Goal: Transaction & Acquisition: Book appointment/travel/reservation

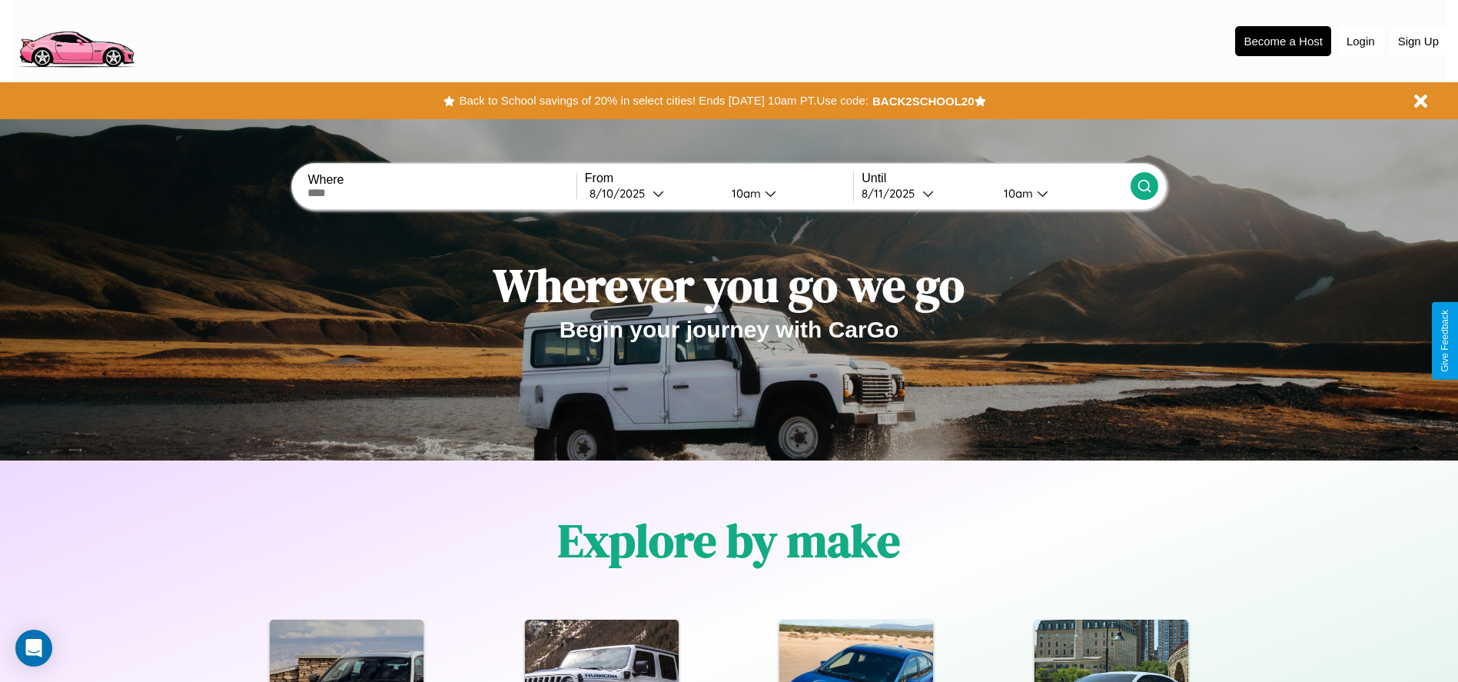
click at [442, 193] on input "text" at bounding box center [441, 193] width 268 height 12
type input "**********"
click at [652, 193] on div "8 / 10 / 2025" at bounding box center [620, 193] width 63 height 15
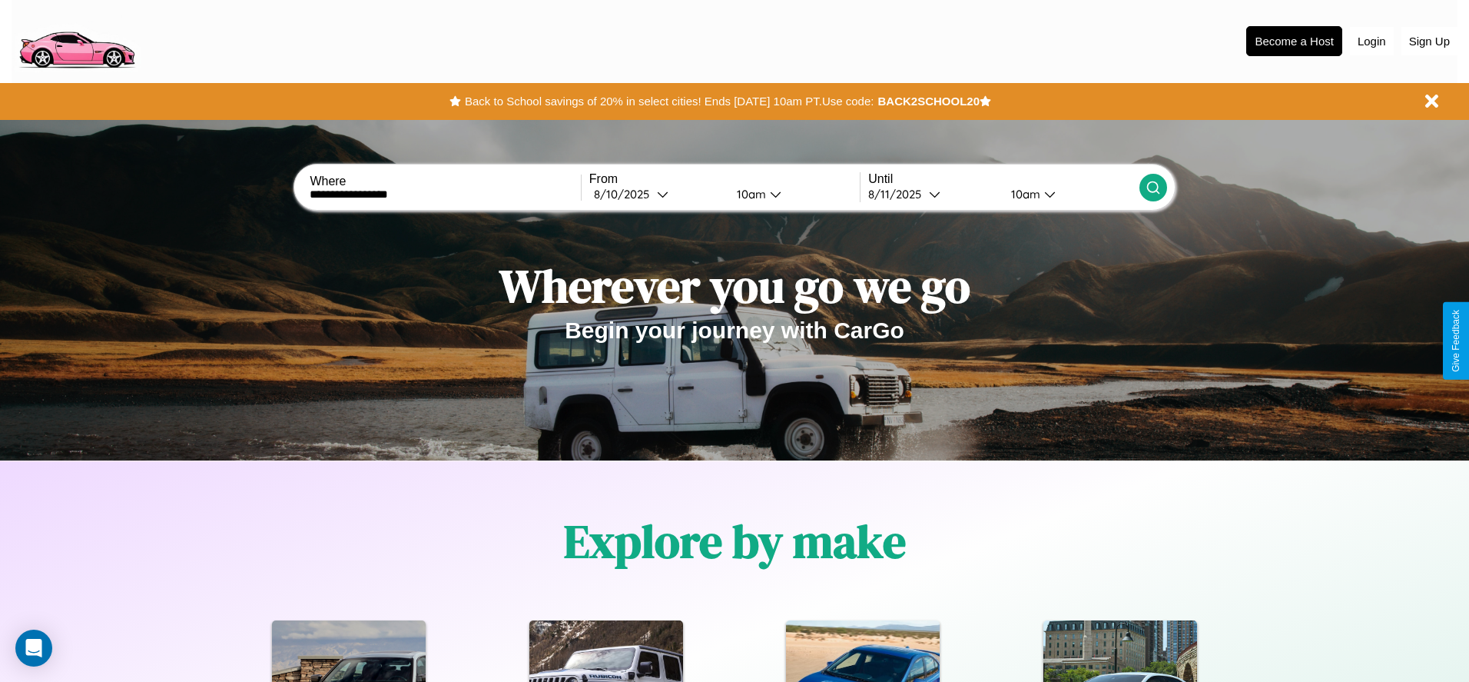
select select "*"
select select "****"
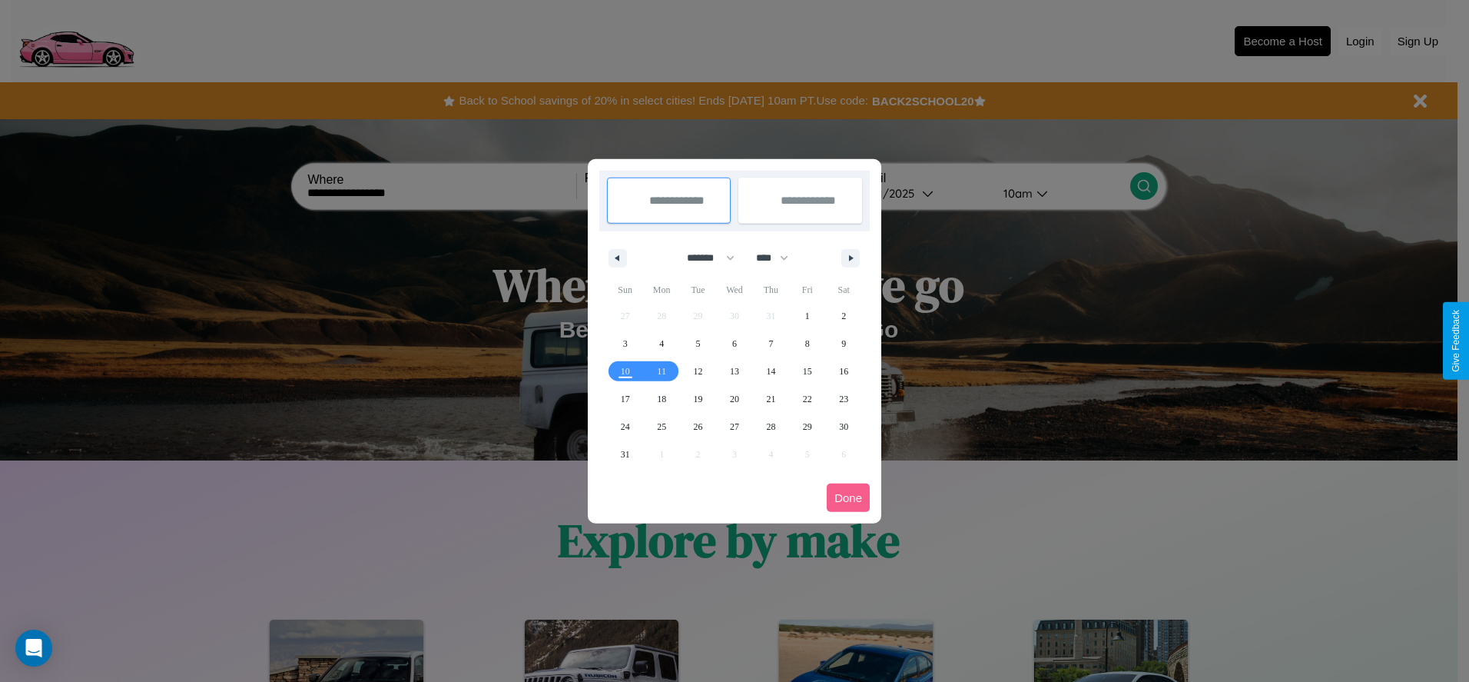
drag, startPoint x: 704, startPoint y: 257, endPoint x: 735, endPoint y: 308, distance: 59.3
click at [704, 257] on select "******* ******** ***** ***** *** **** **** ****** ********* ******* ******** **…" at bounding box center [708, 257] width 65 height 25
select select "*"
drag, startPoint x: 779, startPoint y: 257, endPoint x: 735, endPoint y: 308, distance: 67.5
click at [779, 257] on select "**** **** **** **** **** **** **** **** **** **** **** **** **** **** **** ****…" at bounding box center [772, 257] width 46 height 25
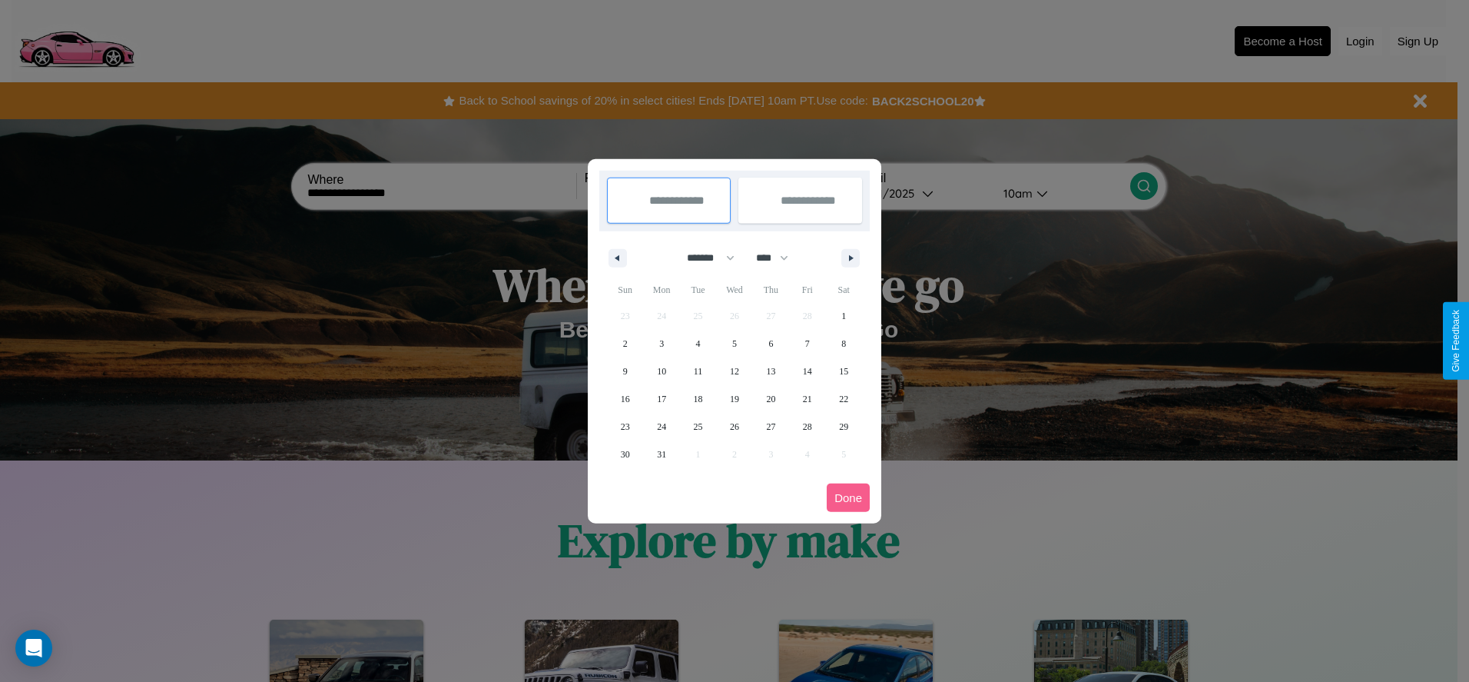
select select "****"
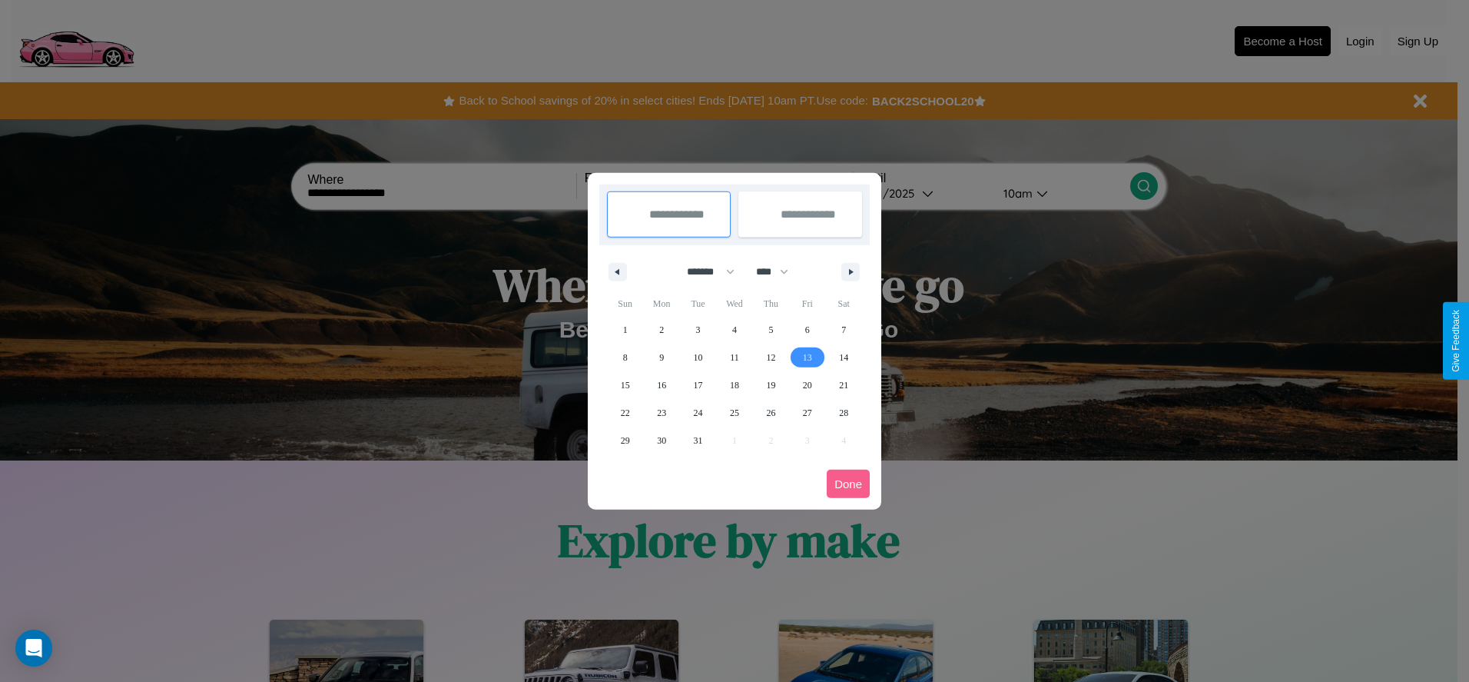
click at [807, 357] on span "13" at bounding box center [807, 358] width 9 height 28
type input "**********"
click at [734, 384] on span "18" at bounding box center [734, 385] width 9 height 28
type input "**********"
click at [848, 483] on button "Done" at bounding box center [848, 484] width 43 height 28
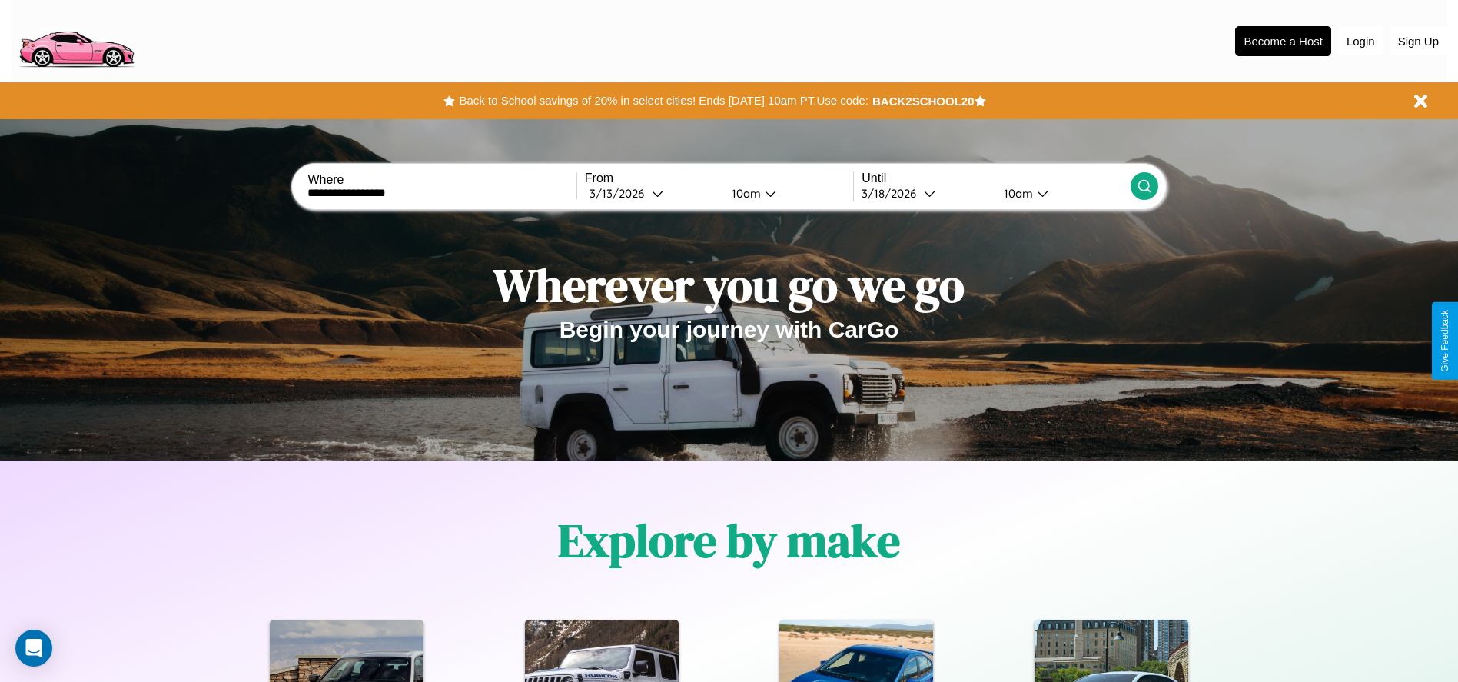
click at [1144, 186] on icon at bounding box center [1144, 185] width 15 height 15
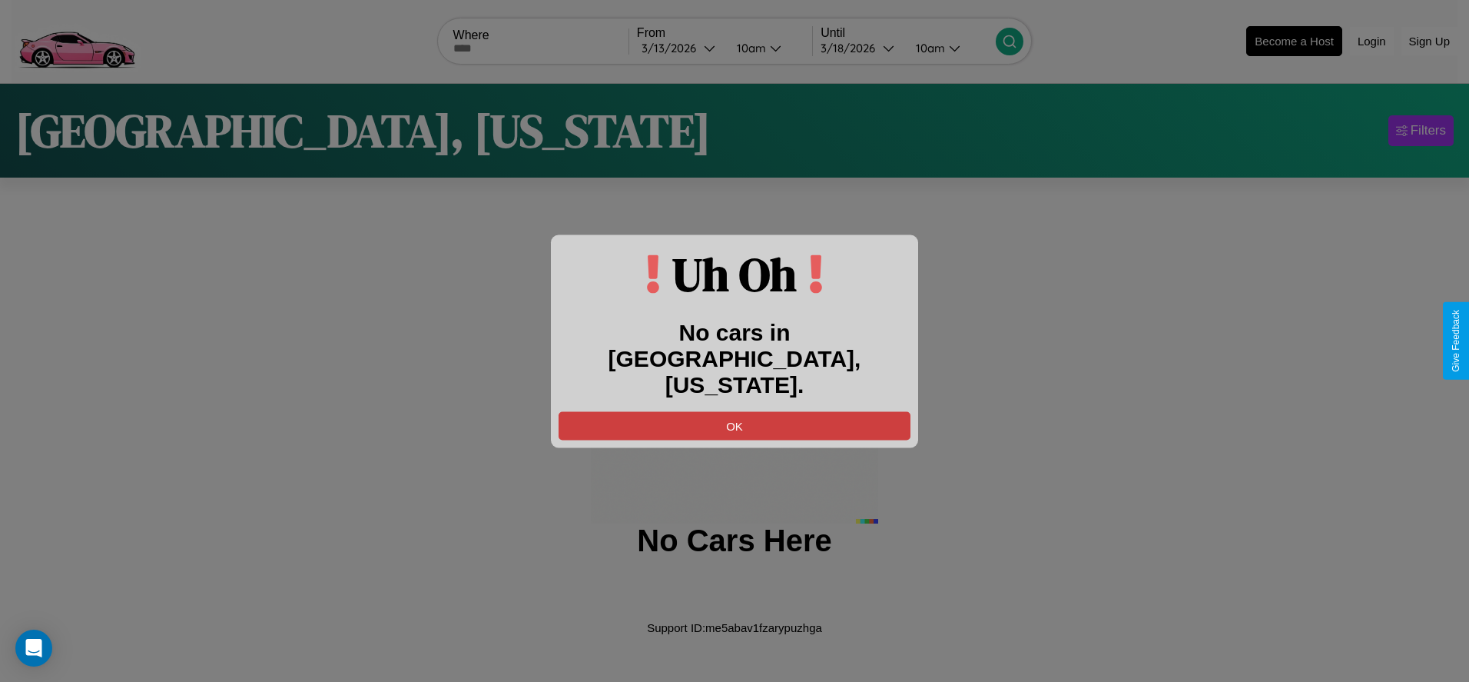
click at [735, 411] on button "OK" at bounding box center [735, 425] width 352 height 28
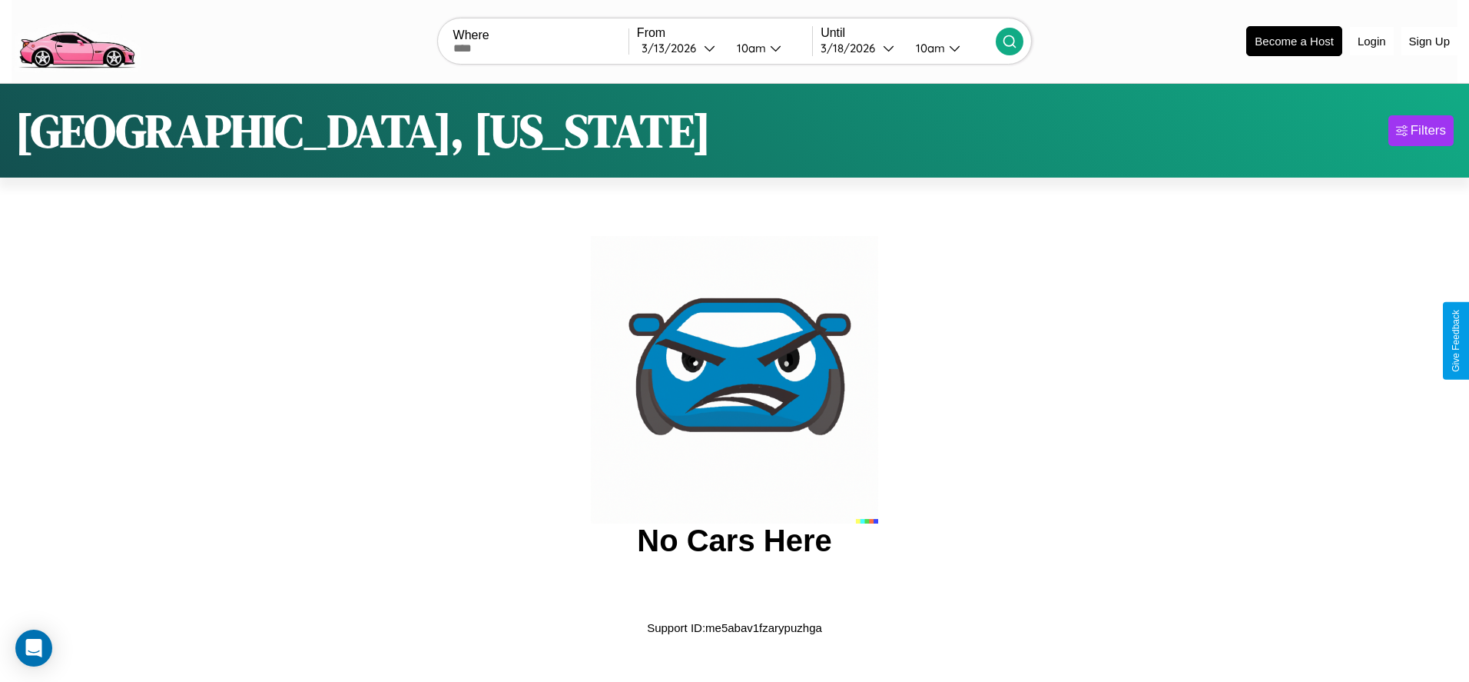
click at [76, 39] on img at bounding box center [77, 40] width 130 height 65
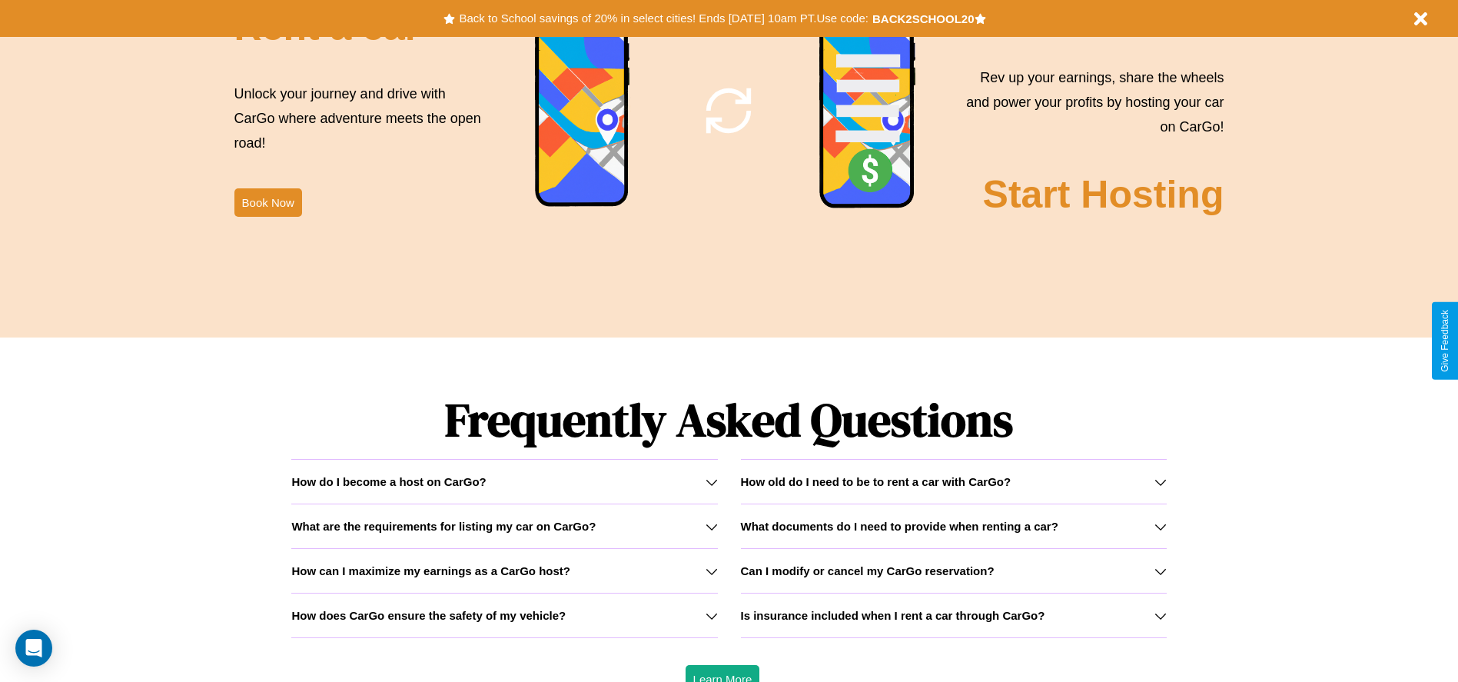
scroll to position [2205, 0]
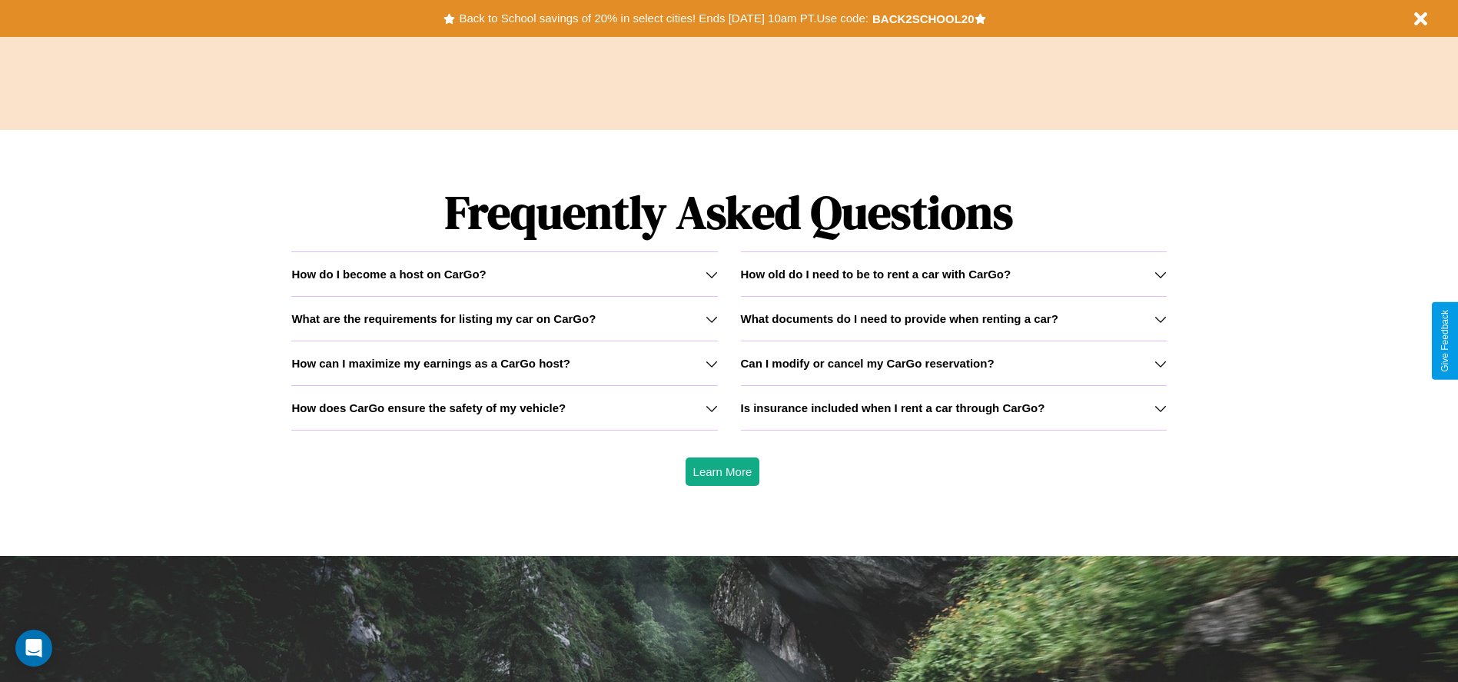
click at [504, 318] on h3 "What are the requirements for listing my car on CarGo?" at bounding box center [443, 318] width 304 height 13
click at [953, 318] on h3 "What documents do I need to provide when renting a car?" at bounding box center [899, 318] width 317 height 13
click at [504, 318] on h3 "What are the requirements for listing my car on CarGo?" at bounding box center [443, 318] width 304 height 13
click at [504, 274] on div "How do I become a host on CarGo?" at bounding box center [504, 273] width 426 height 13
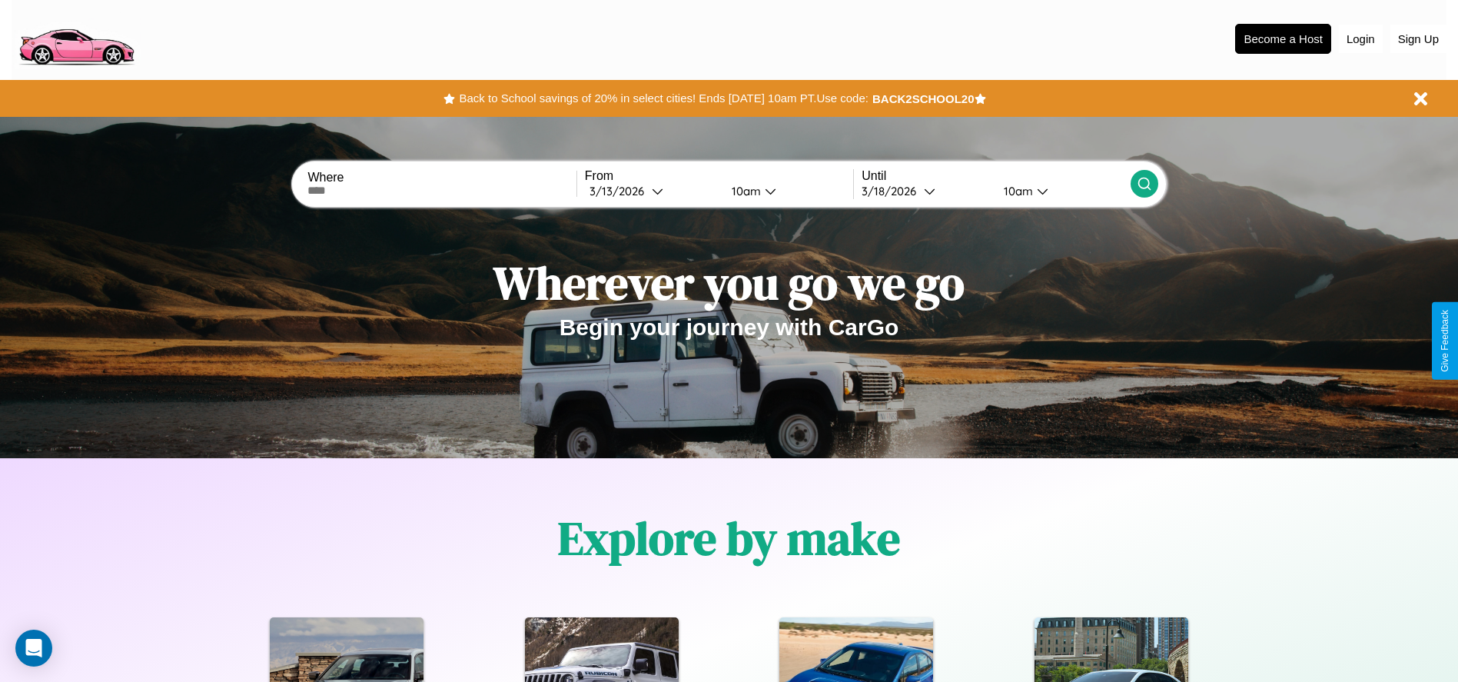
scroll to position [0, 0]
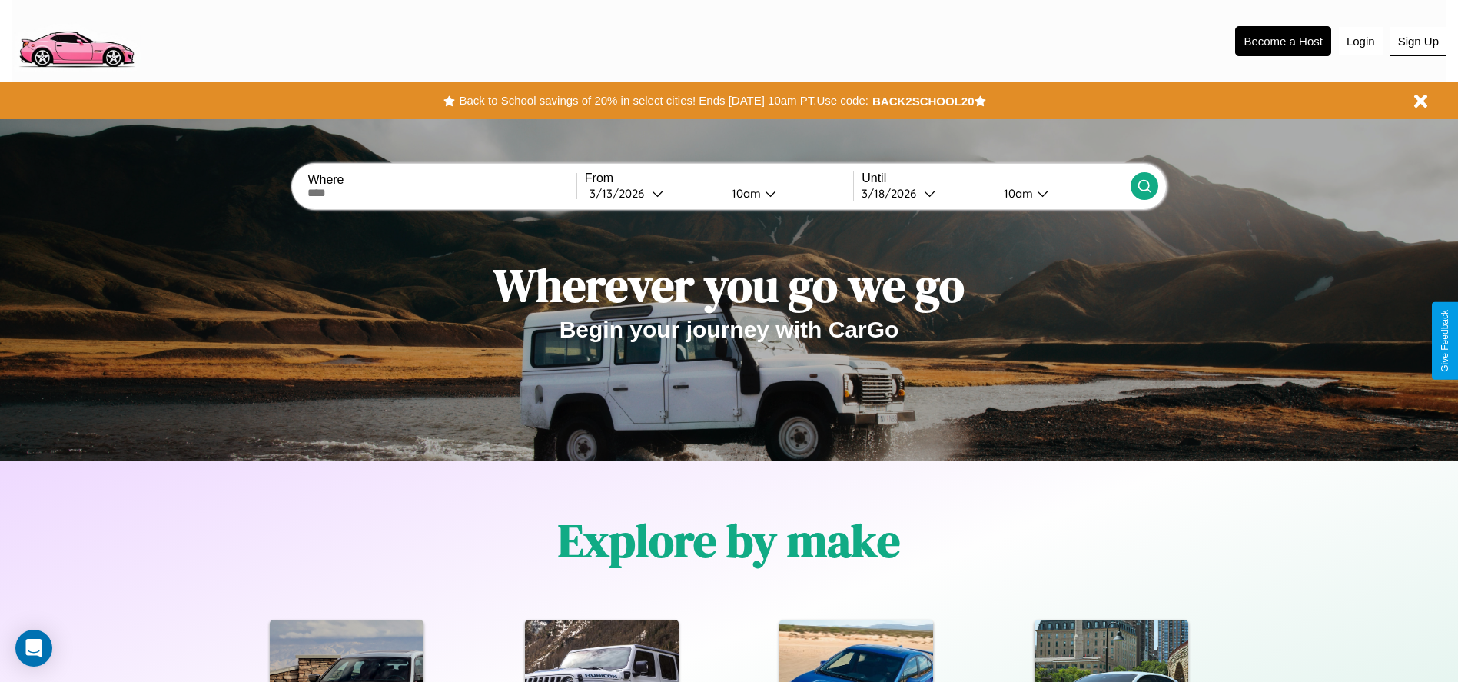
click at [1418, 41] on button "Sign Up" at bounding box center [1418, 41] width 56 height 29
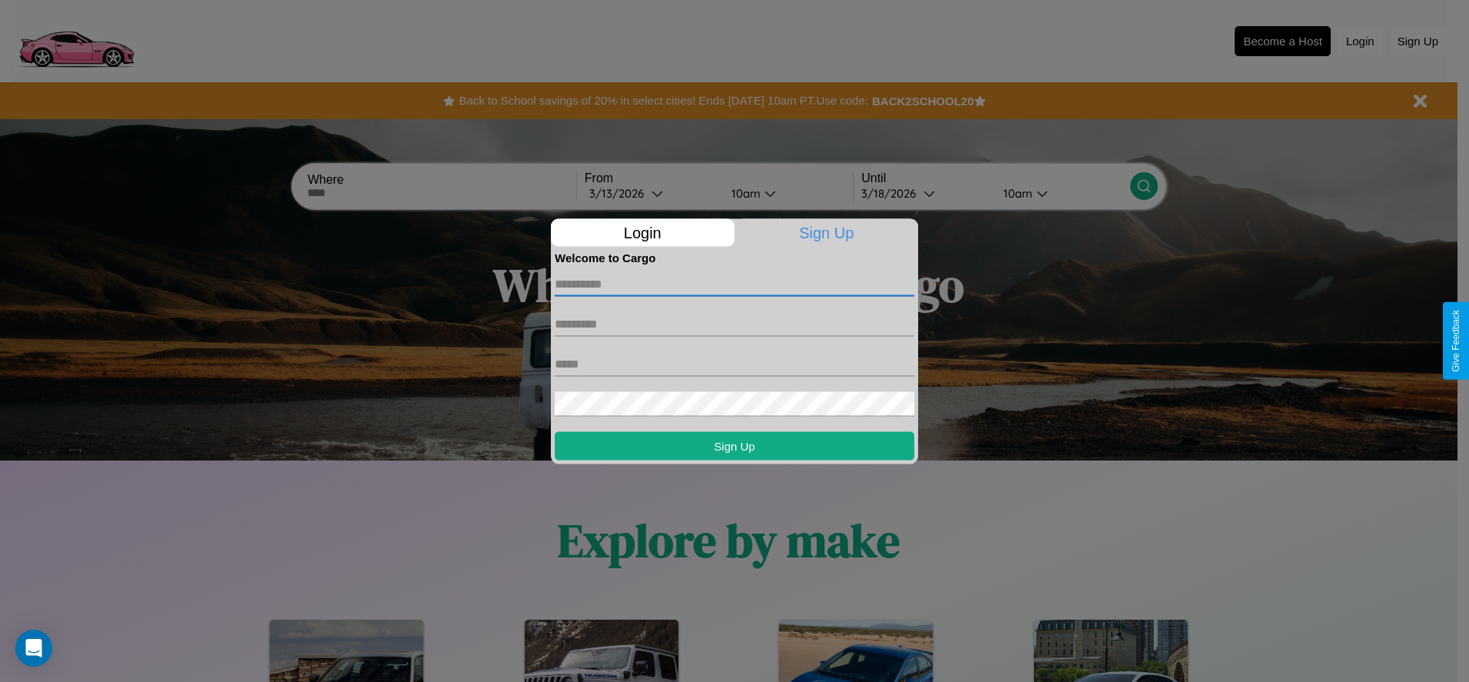
click at [735, 284] on input "text" at bounding box center [735, 283] width 360 height 25
type input "******"
click at [735, 324] on input "text" at bounding box center [735, 323] width 360 height 25
type input "****"
click at [735, 363] on input "text" at bounding box center [735, 363] width 360 height 25
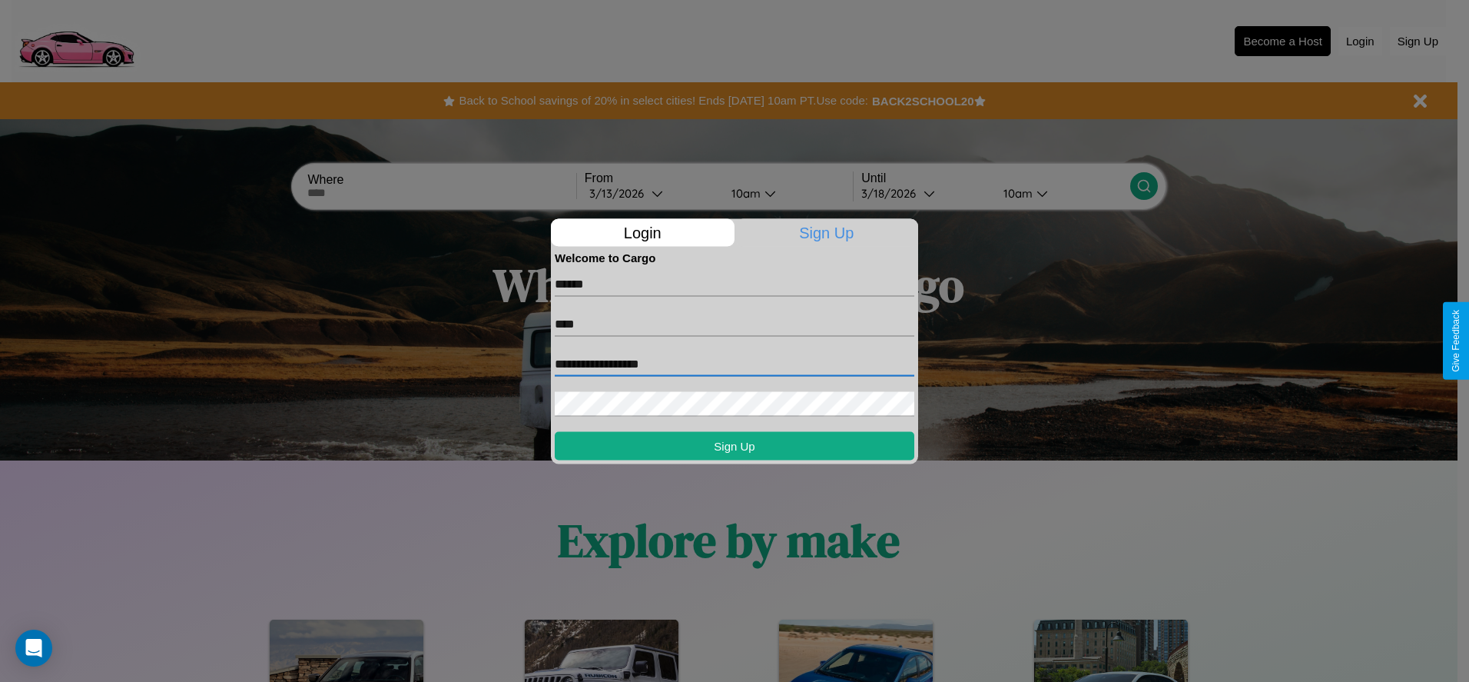
type input "**********"
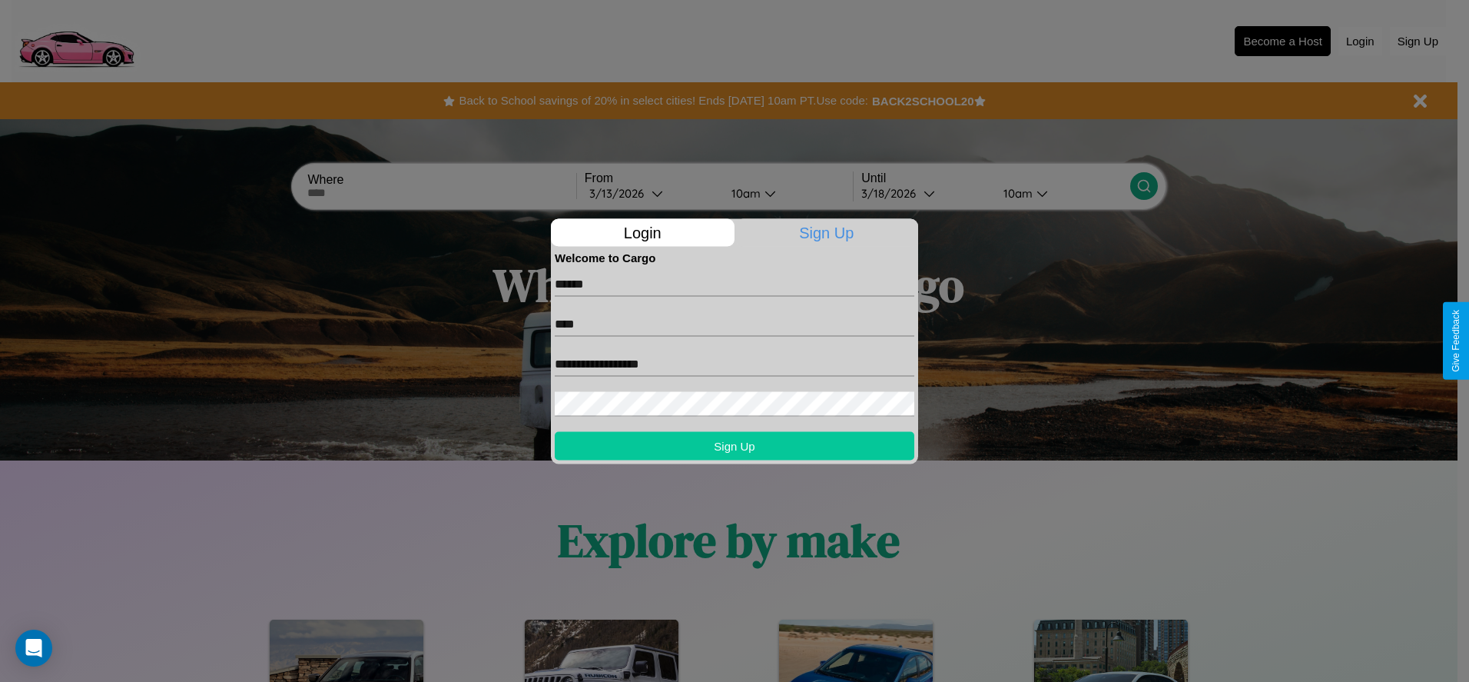
click at [735, 445] on button "Sign Up" at bounding box center [735, 445] width 360 height 28
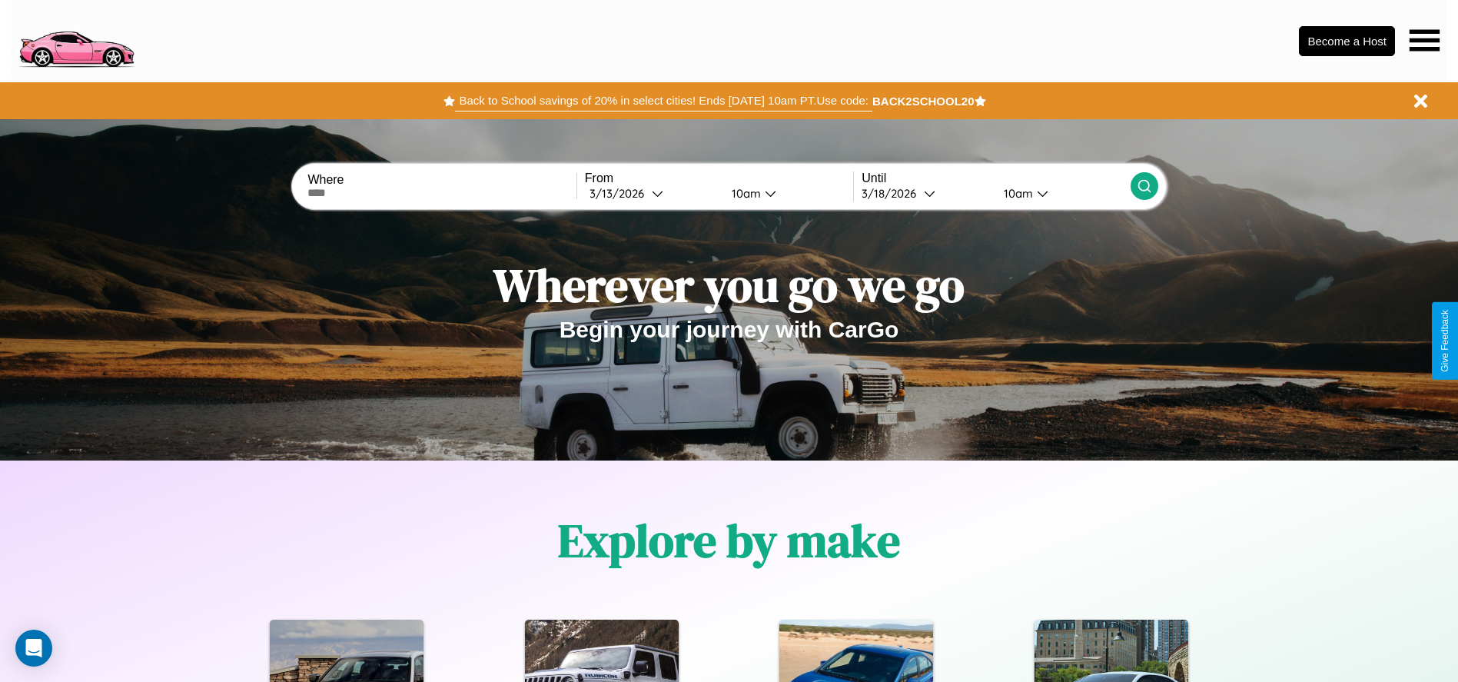
click at [663, 101] on button "Back to School savings of 20% in select cities! Ends 9/1 at 10am PT. Use code:" at bounding box center [663, 101] width 417 height 22
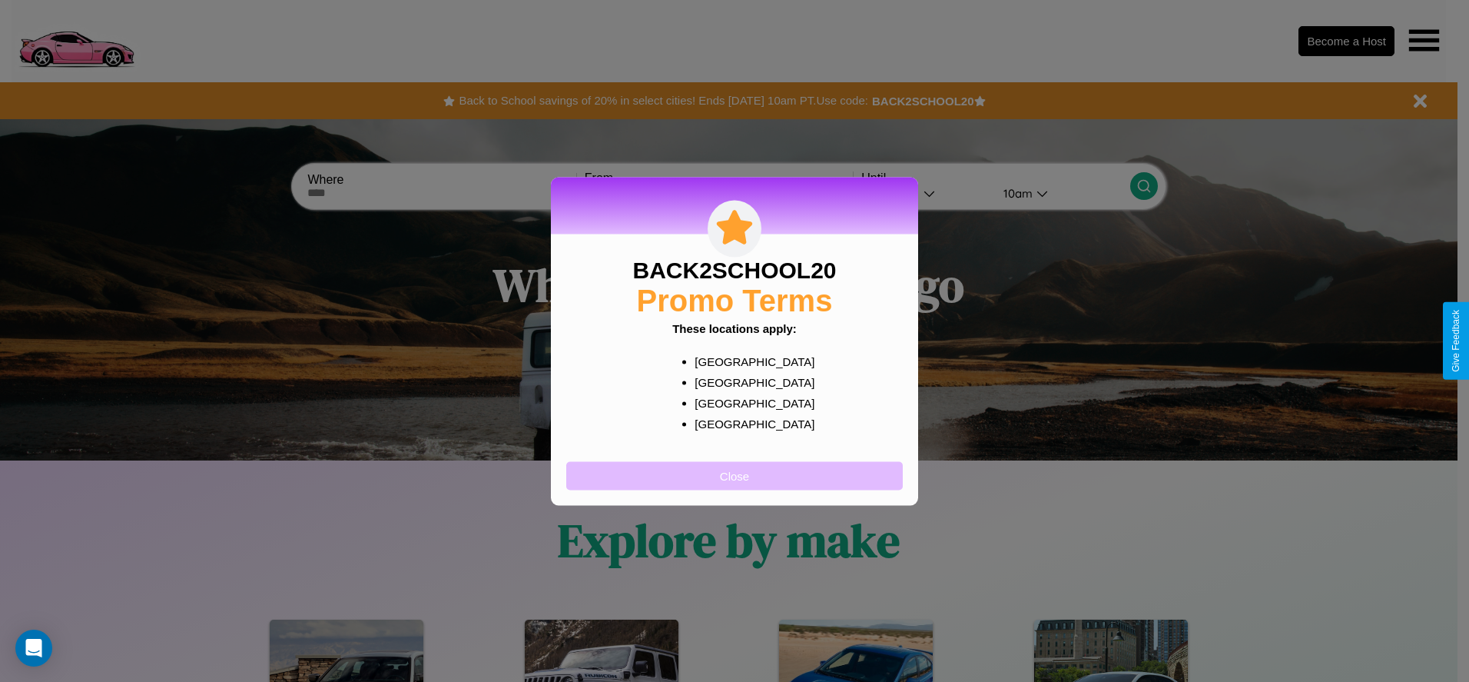
click at [735, 475] on button "Close" at bounding box center [734, 475] width 337 height 28
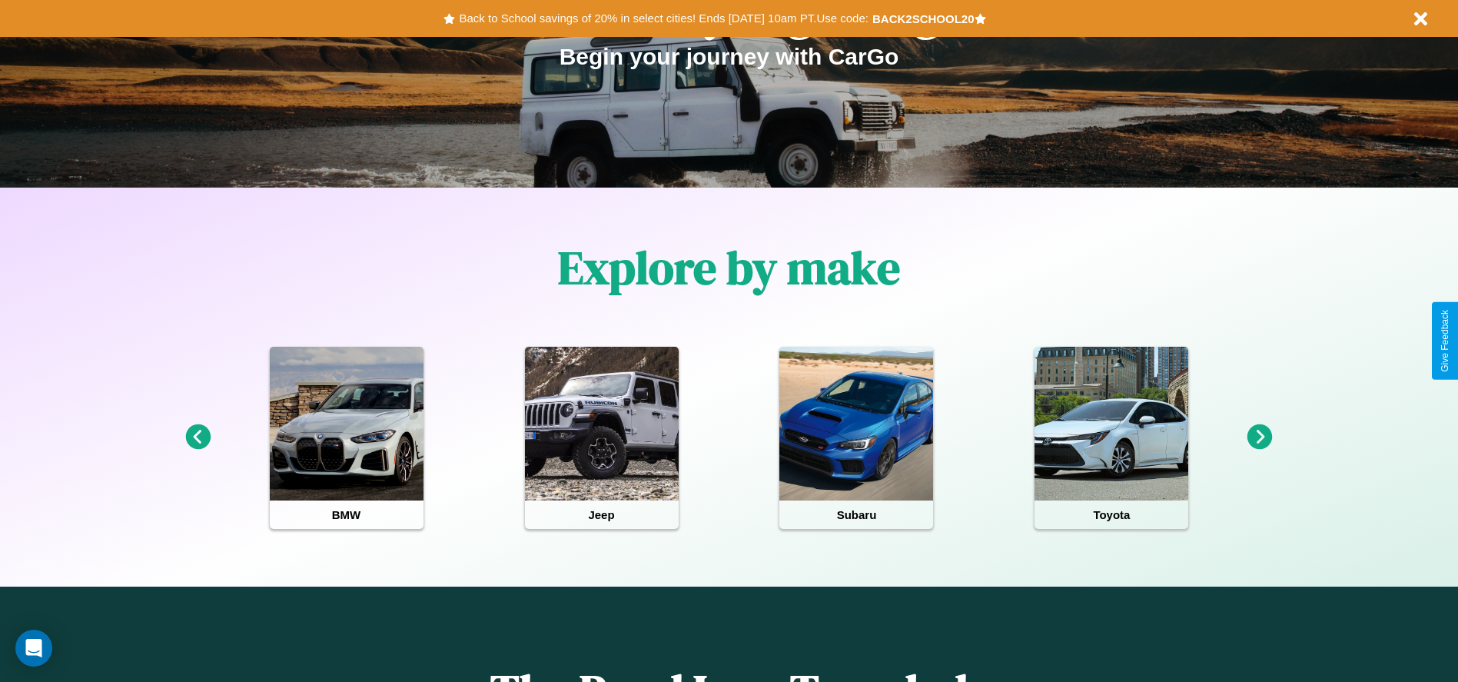
scroll to position [319, 0]
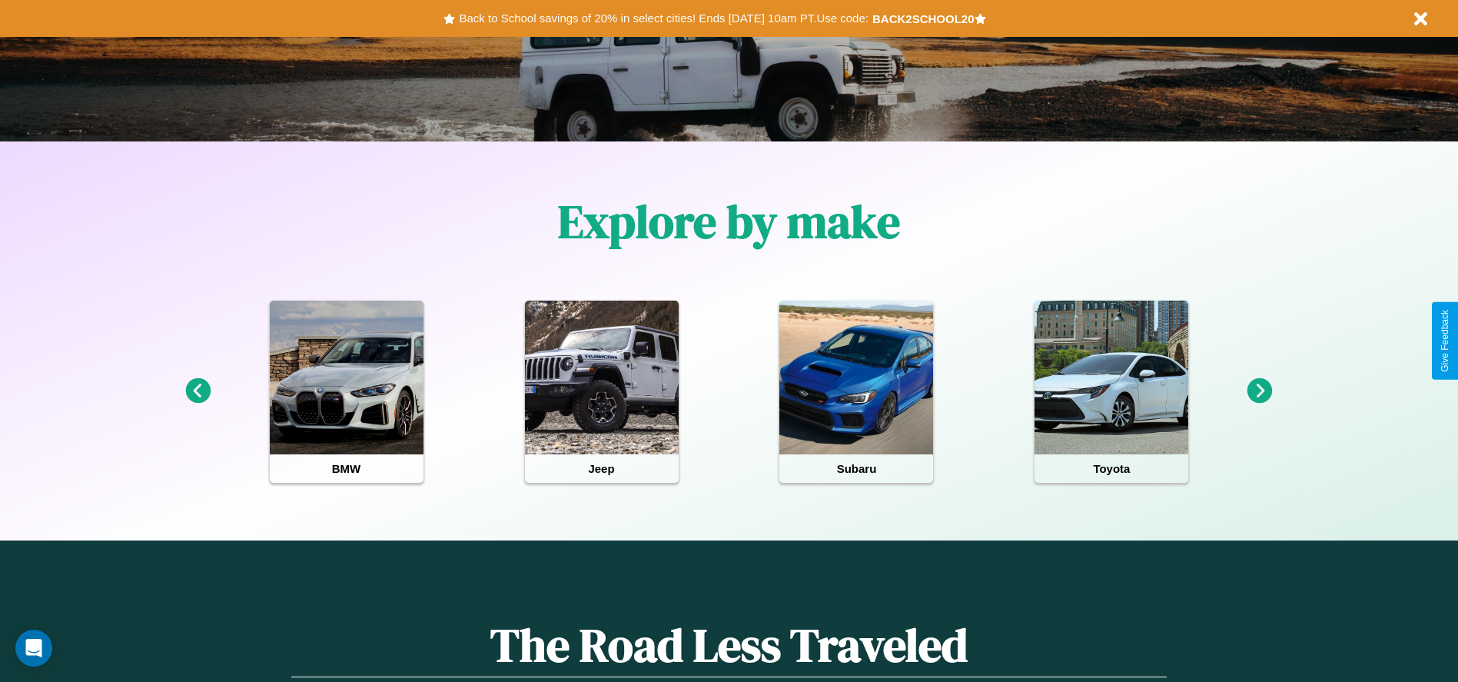
click at [198, 391] on icon at bounding box center [197, 390] width 25 height 25
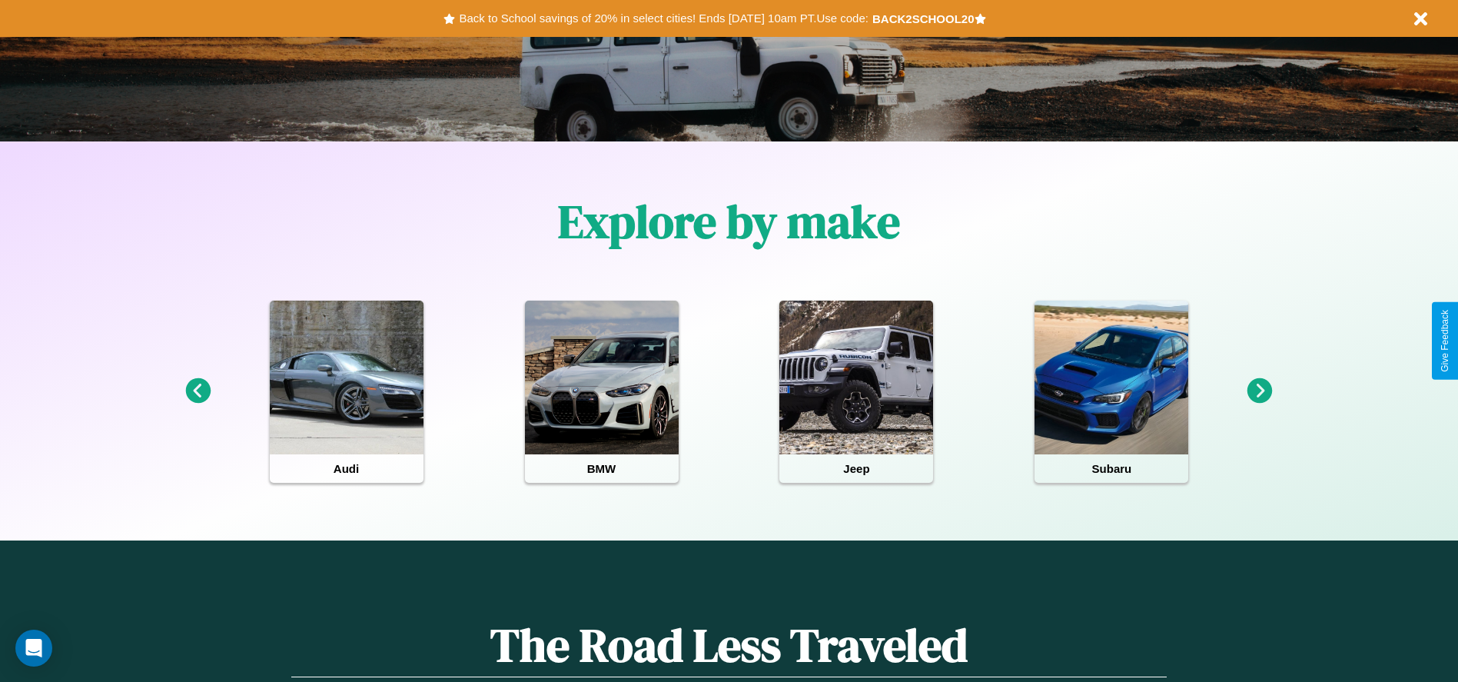
click at [1260, 391] on icon at bounding box center [1259, 390] width 25 height 25
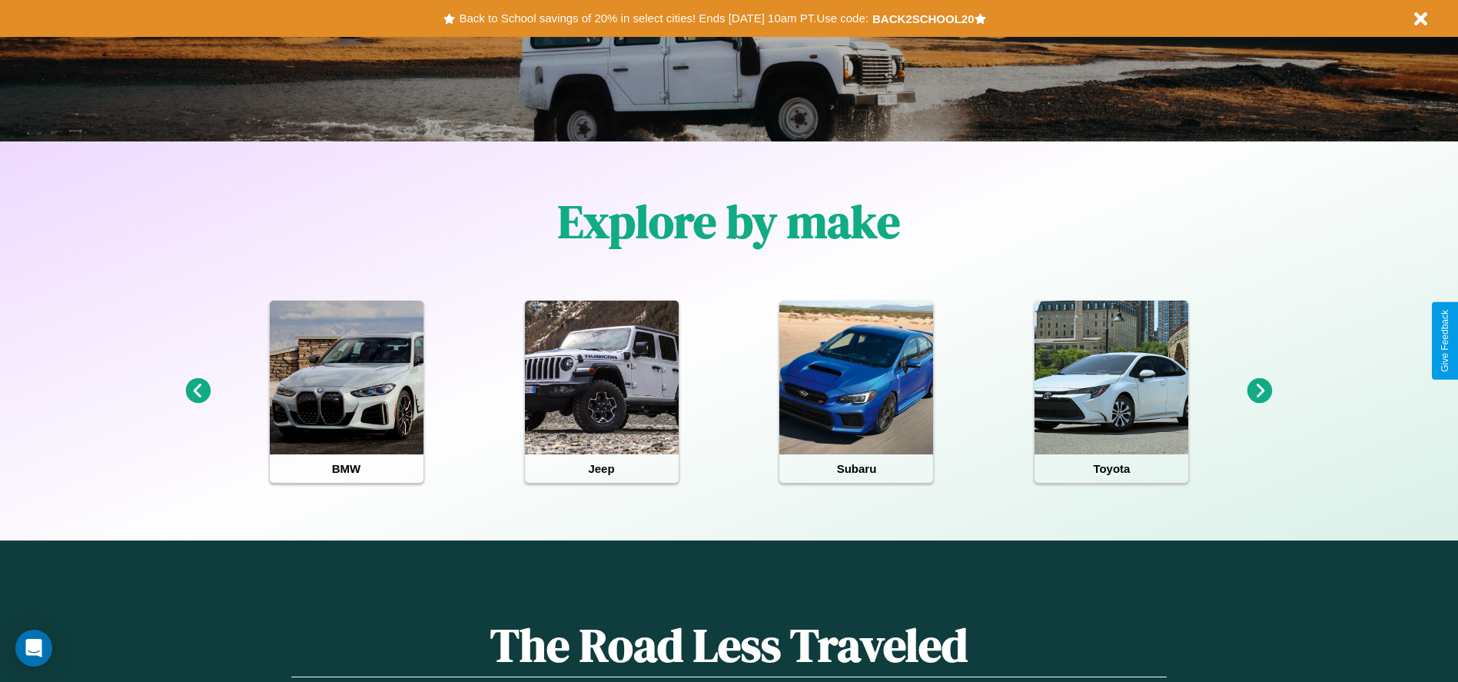
click at [198, 391] on icon at bounding box center [197, 390] width 25 height 25
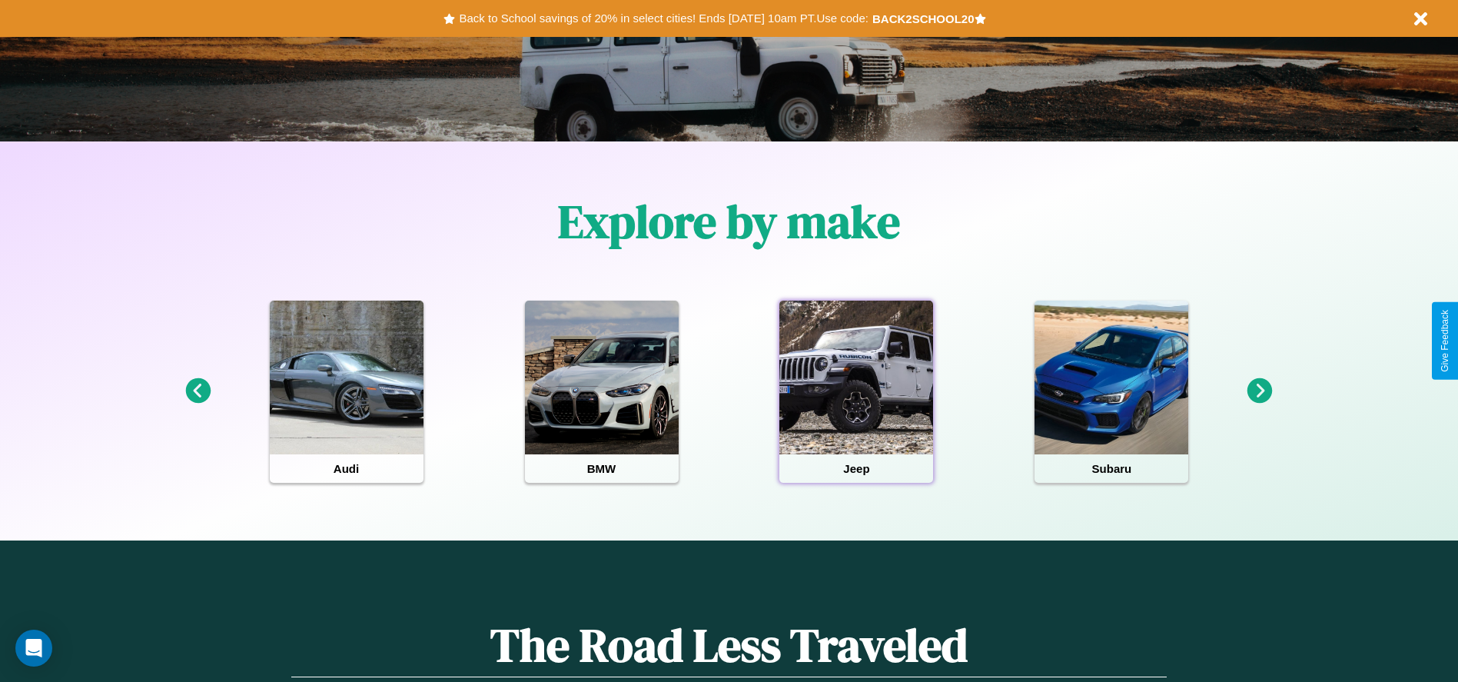
click at [856, 391] on div at bounding box center [856, 377] width 154 height 154
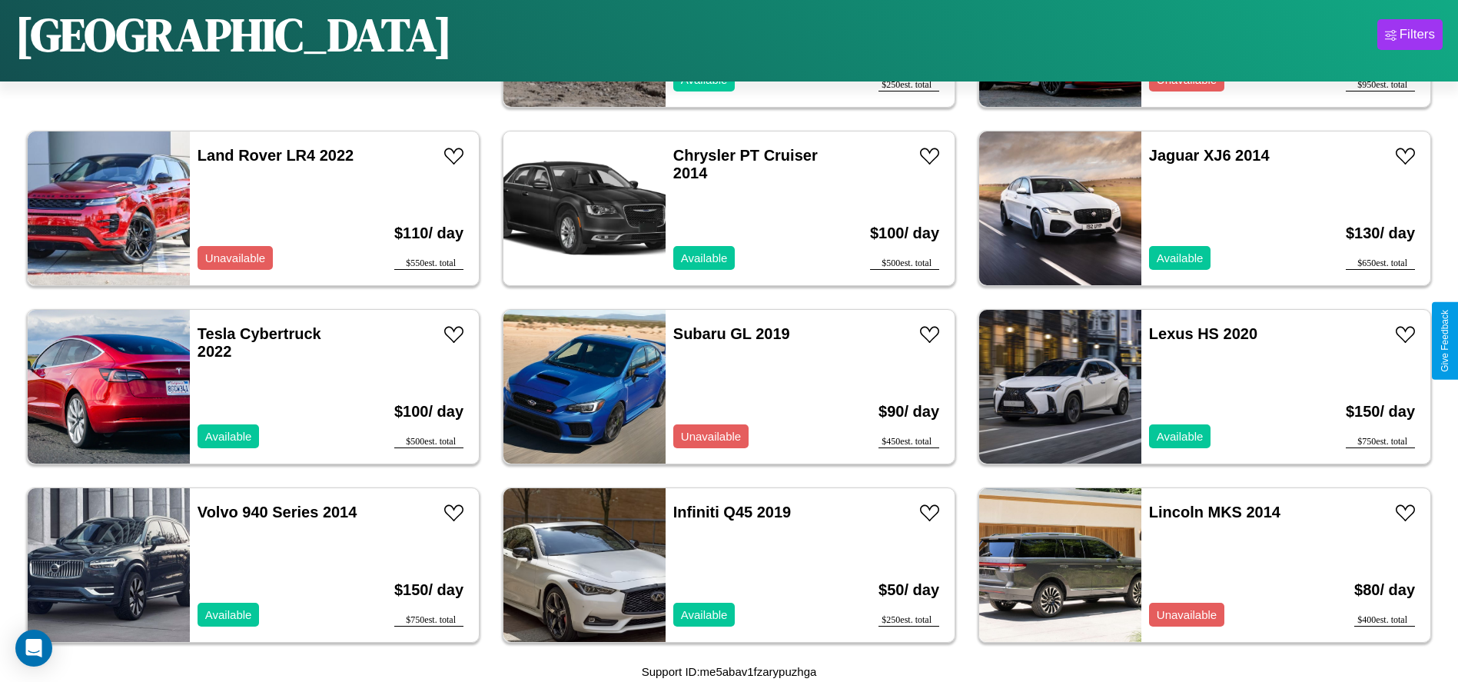
scroll to position [350, 0]
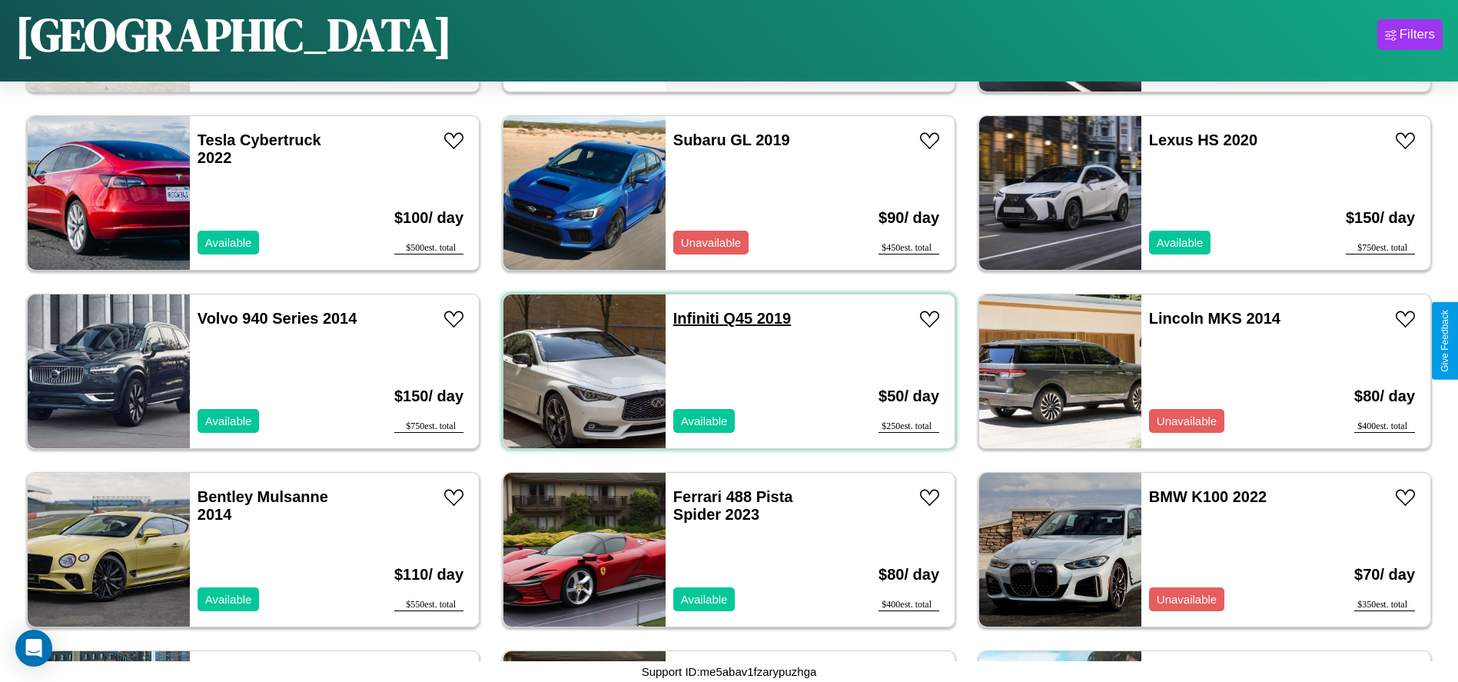
click at [690, 318] on link "Infiniti Q45 2019" at bounding box center [732, 318] width 118 height 17
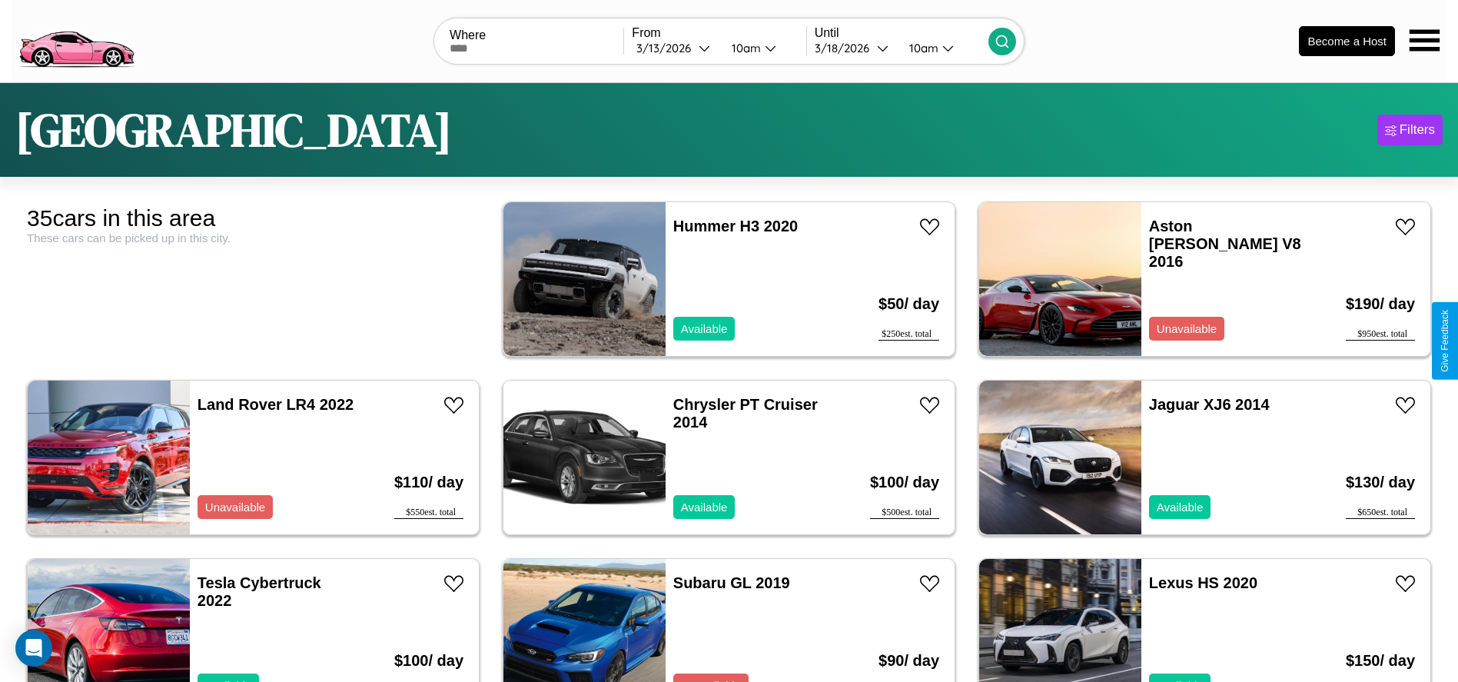
scroll to position [0, 0]
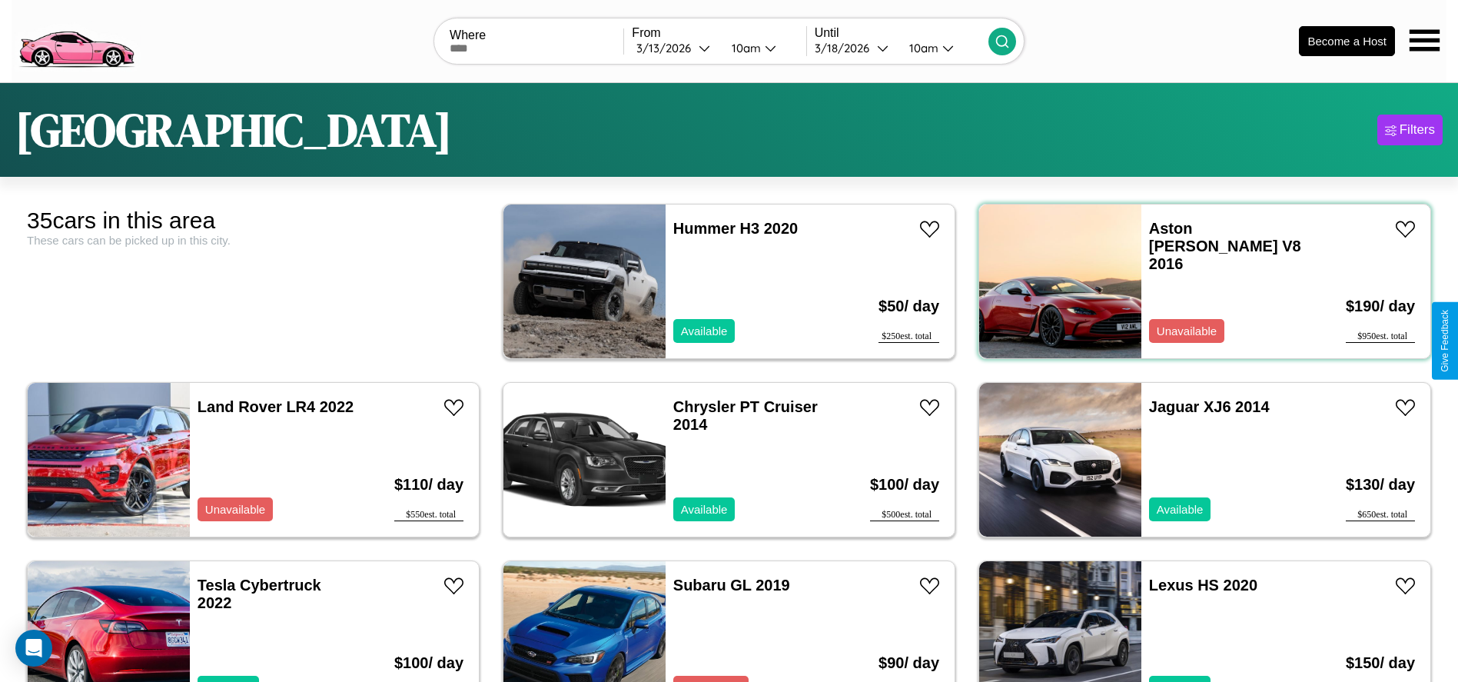
click at [1195, 281] on div "Aston Martin V8 2016 Unavailable" at bounding box center [1230, 281] width 178 height 154
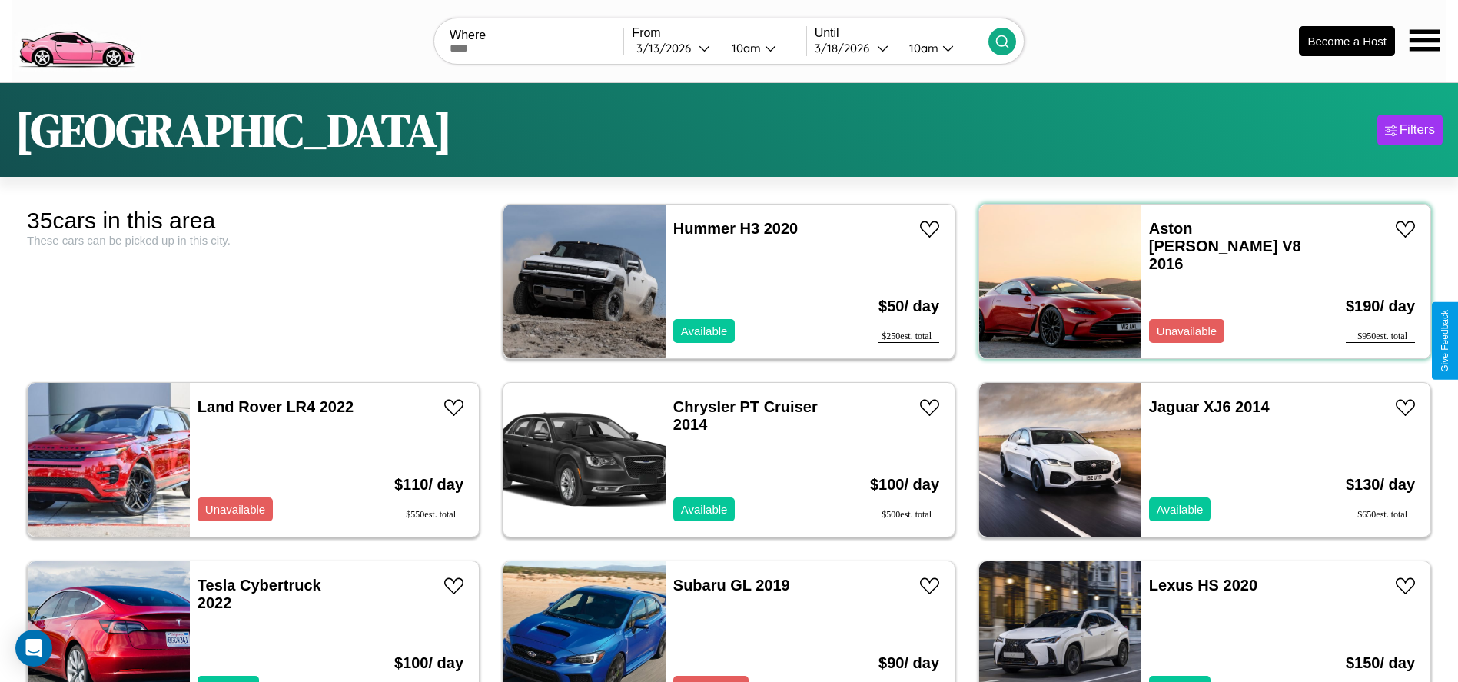
click at [1195, 281] on div "Aston Martin V8 2016 Unavailable" at bounding box center [1230, 281] width 178 height 154
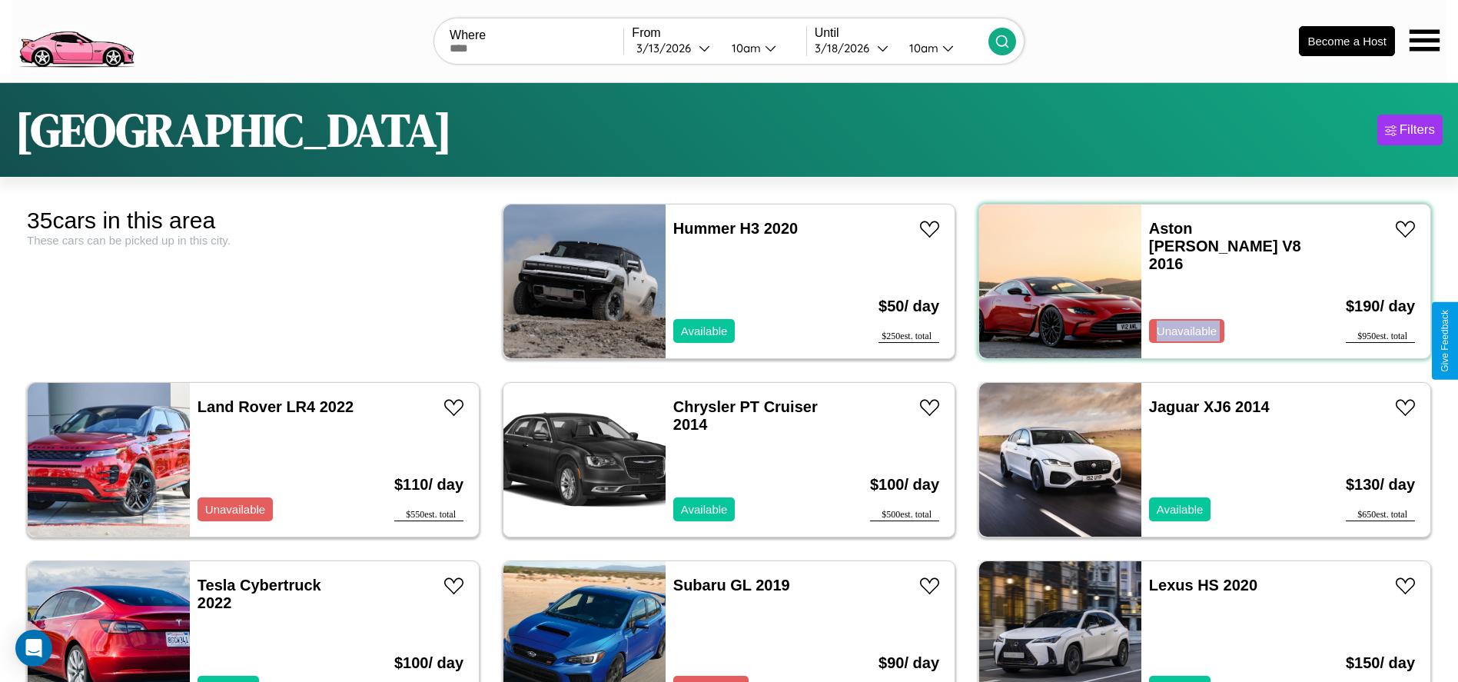
click at [1195, 281] on div "Aston Martin V8 2016 Unavailable" at bounding box center [1230, 281] width 178 height 154
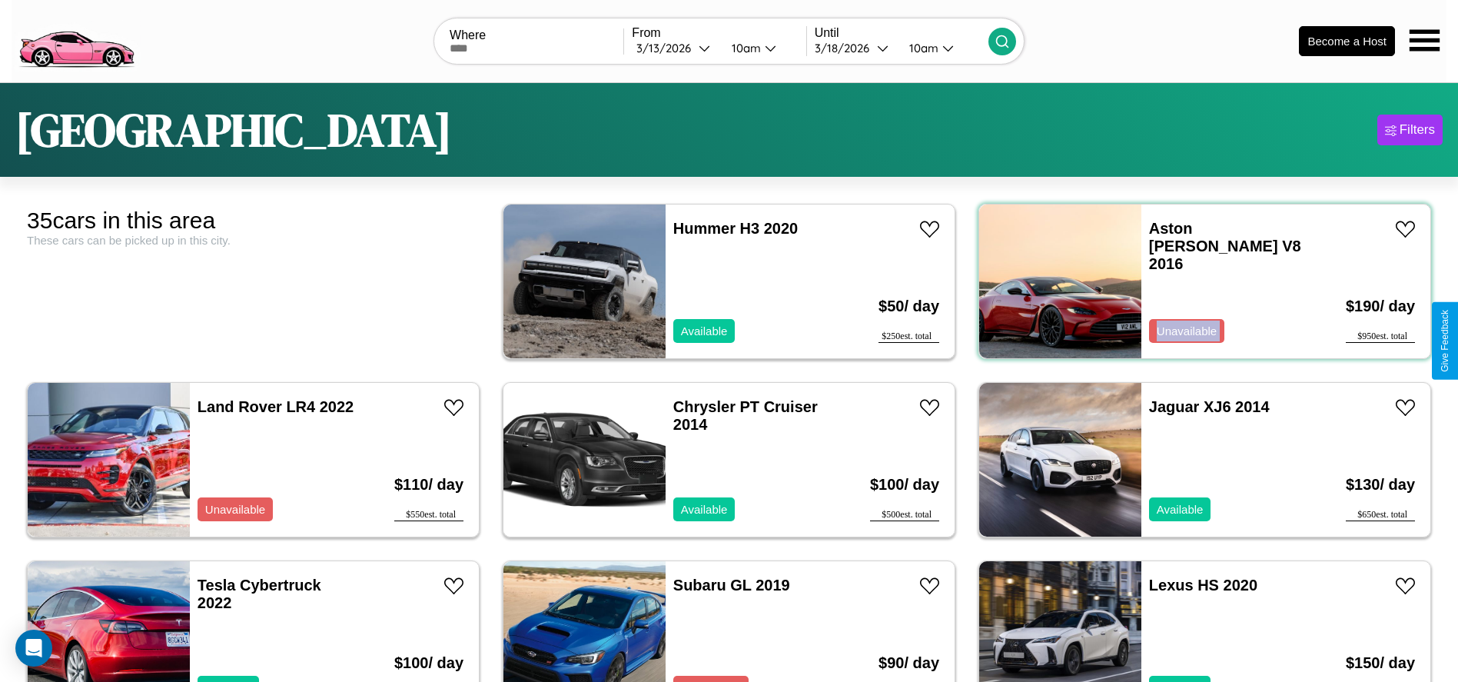
click at [1195, 281] on div "Aston Martin V8 2016 Unavailable" at bounding box center [1230, 281] width 178 height 154
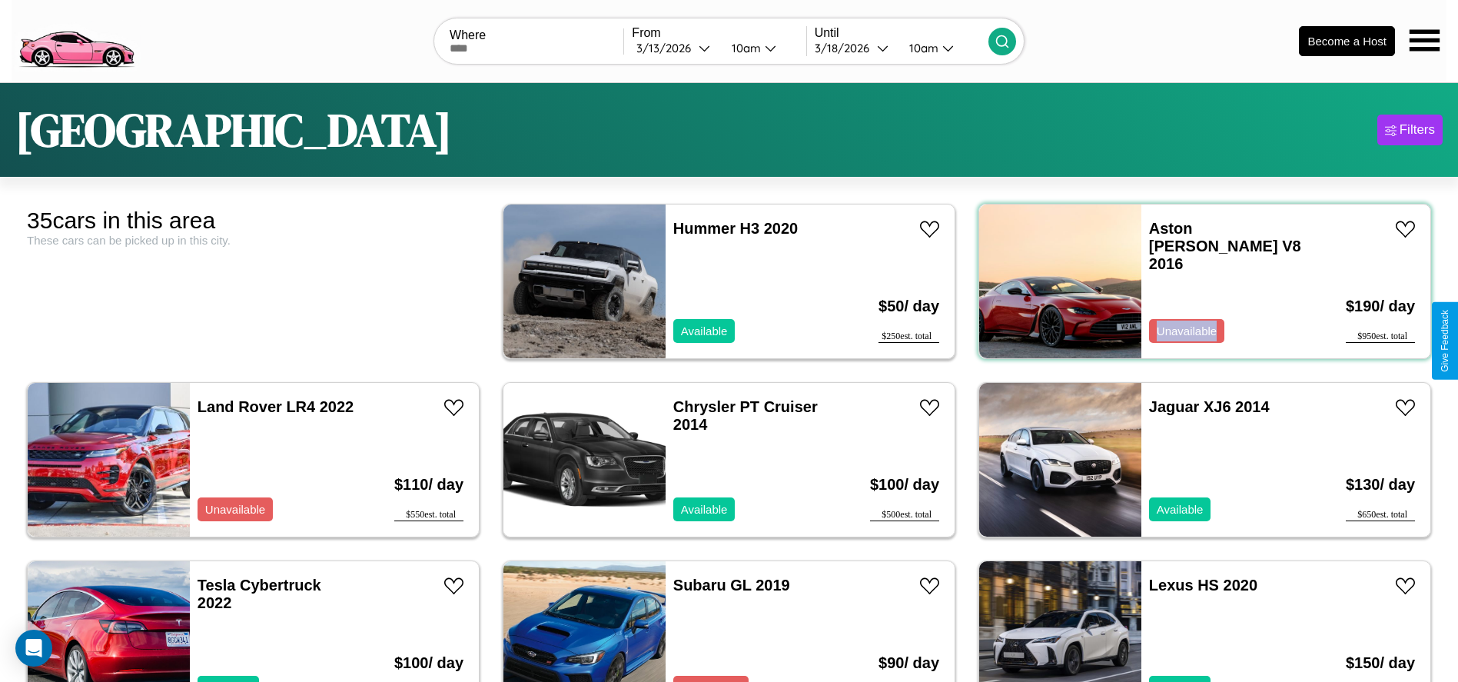
click at [1195, 281] on div "Aston Martin V8 2016 Unavailable" at bounding box center [1230, 281] width 178 height 154
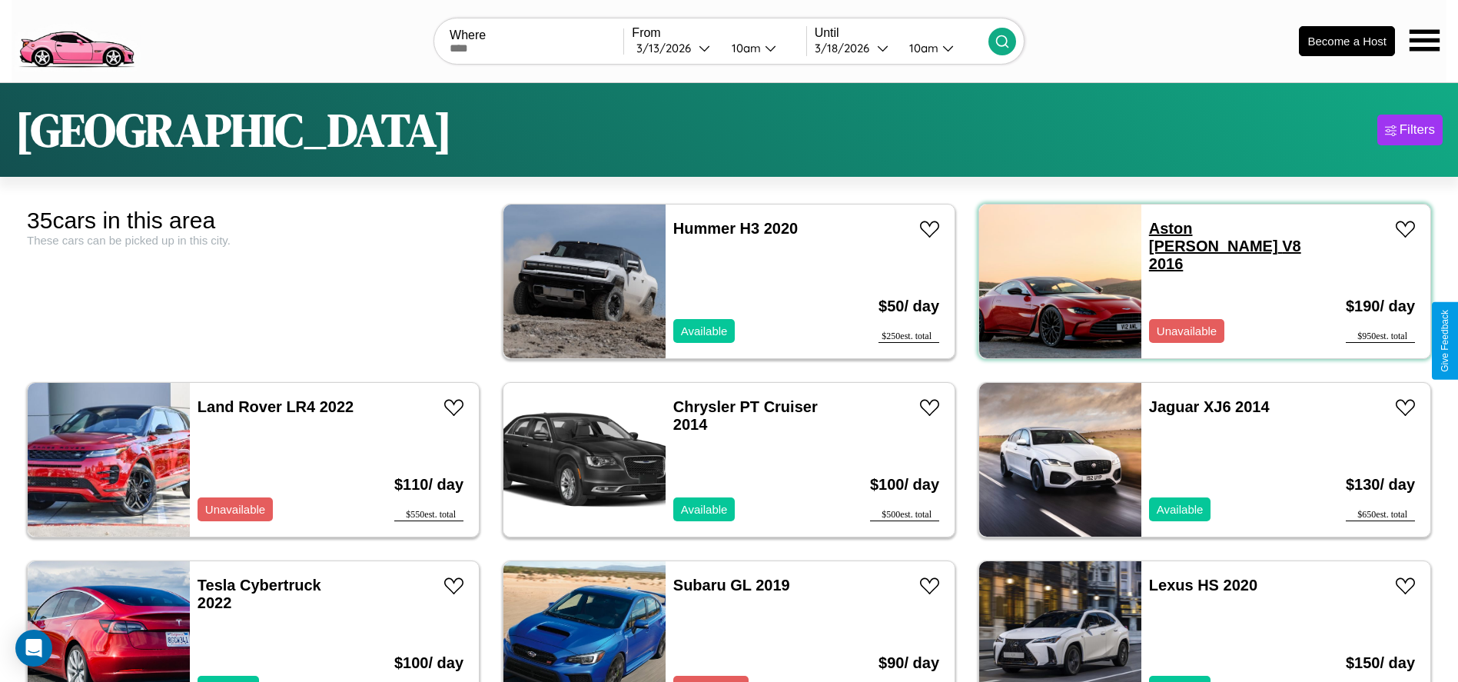
click at [1186, 228] on link "Aston Martin V8 2016" at bounding box center [1225, 246] width 152 height 52
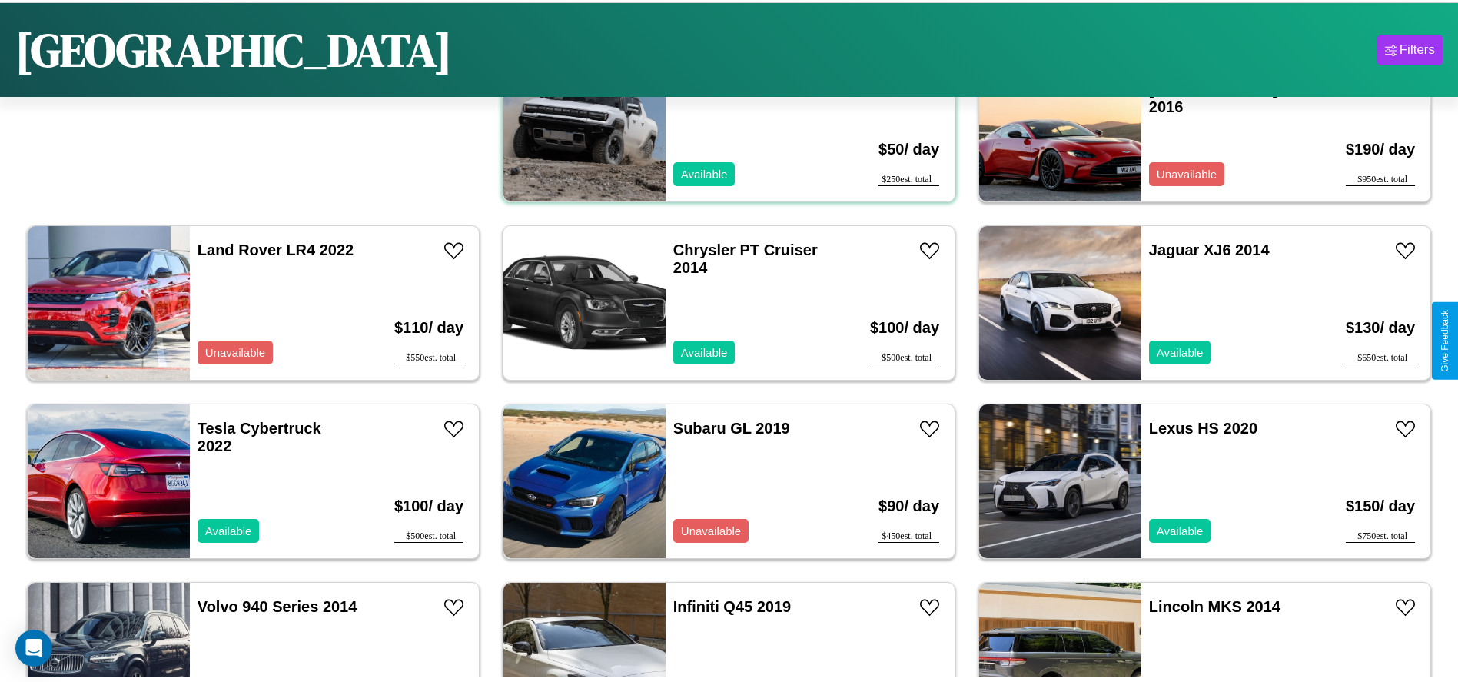
scroll to position [171, 0]
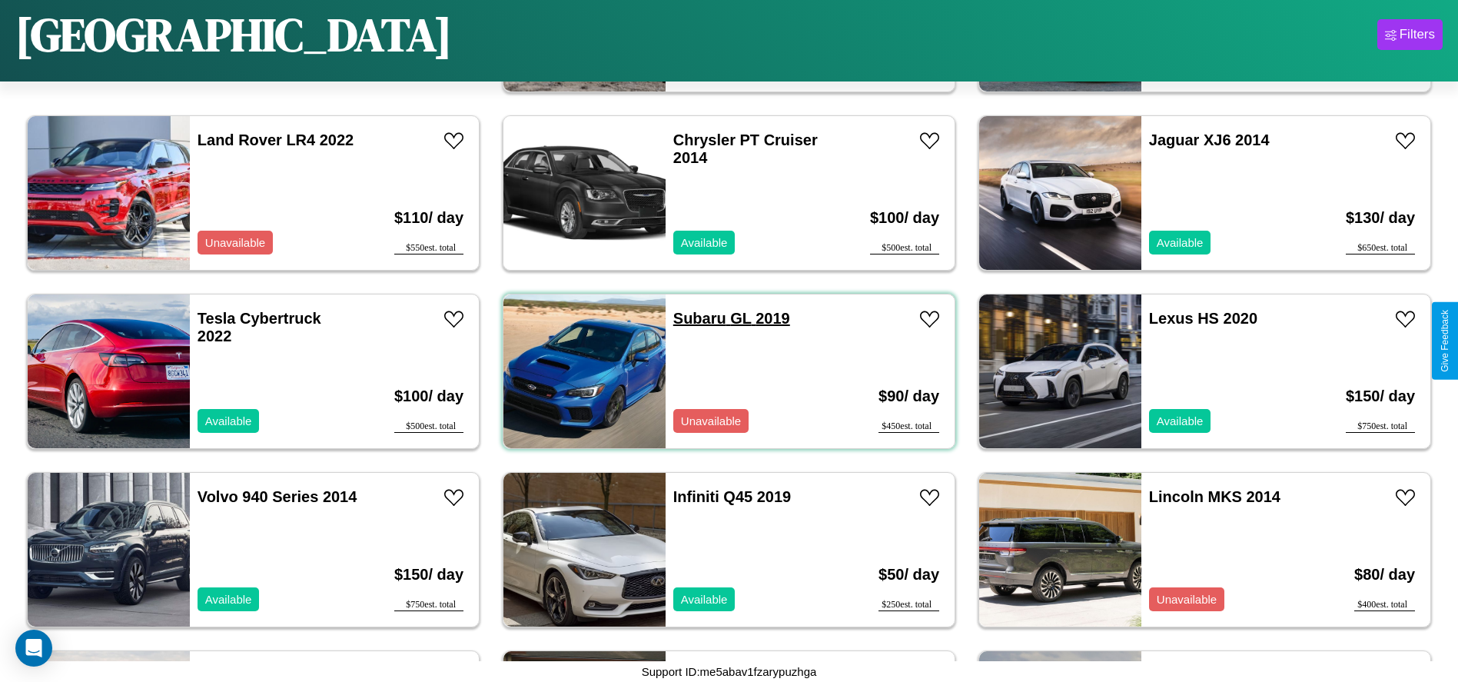
click at [694, 318] on link "Subaru GL 2019" at bounding box center [731, 318] width 117 height 17
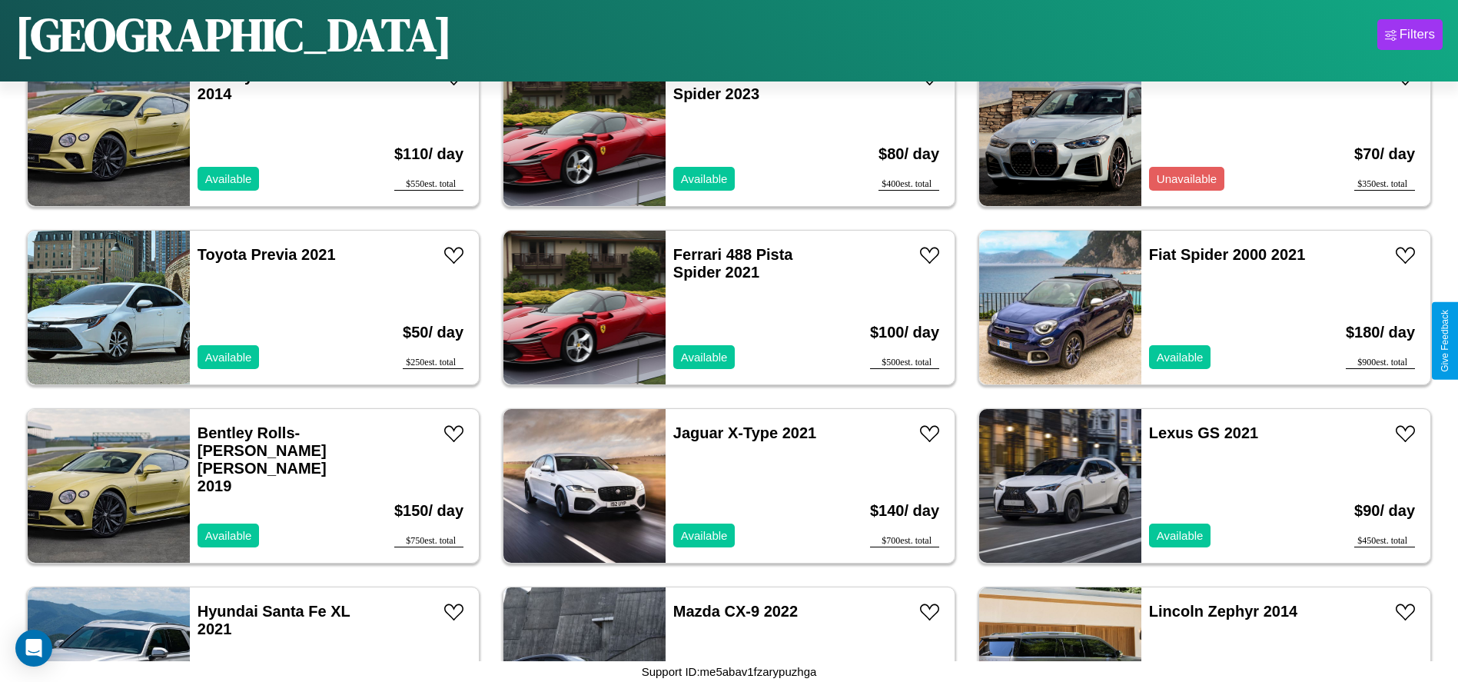
scroll to position [885, 0]
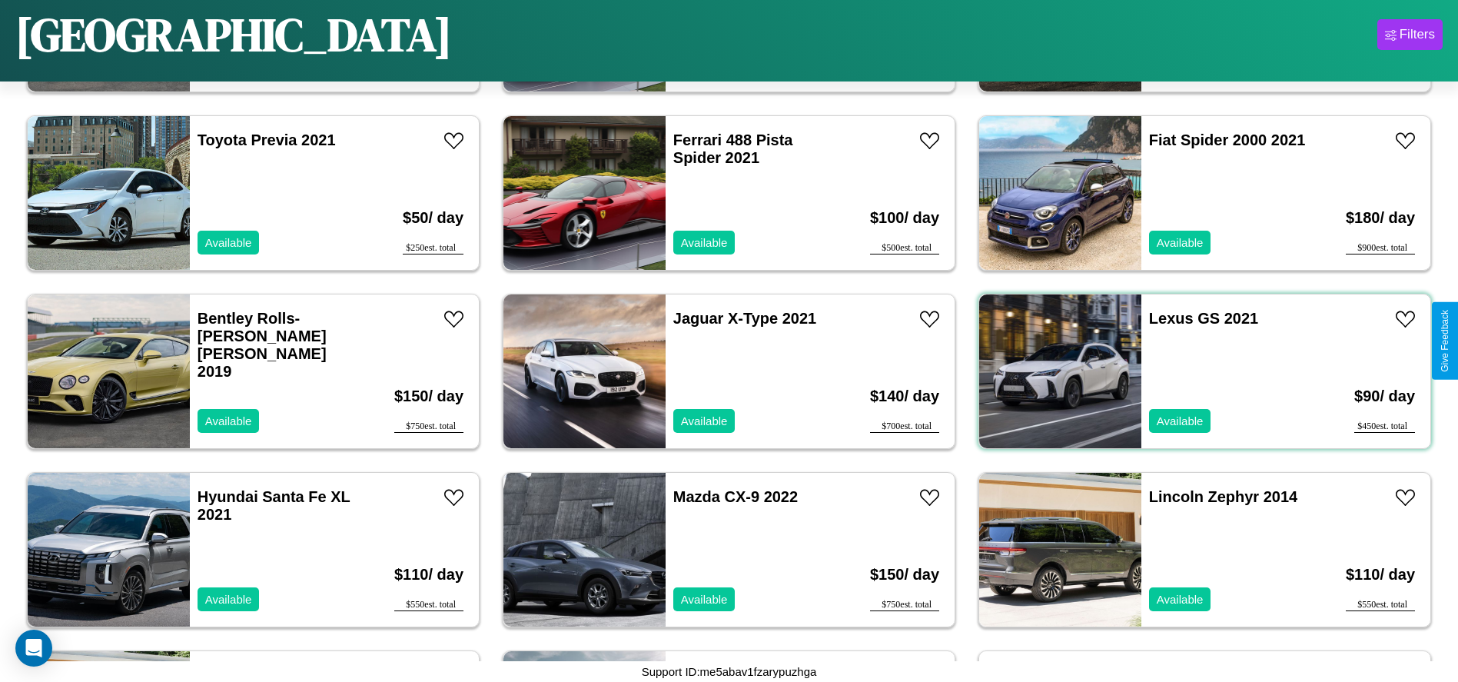
click at [1195, 371] on div "Lexus GS 2021 Available" at bounding box center [1230, 371] width 178 height 154
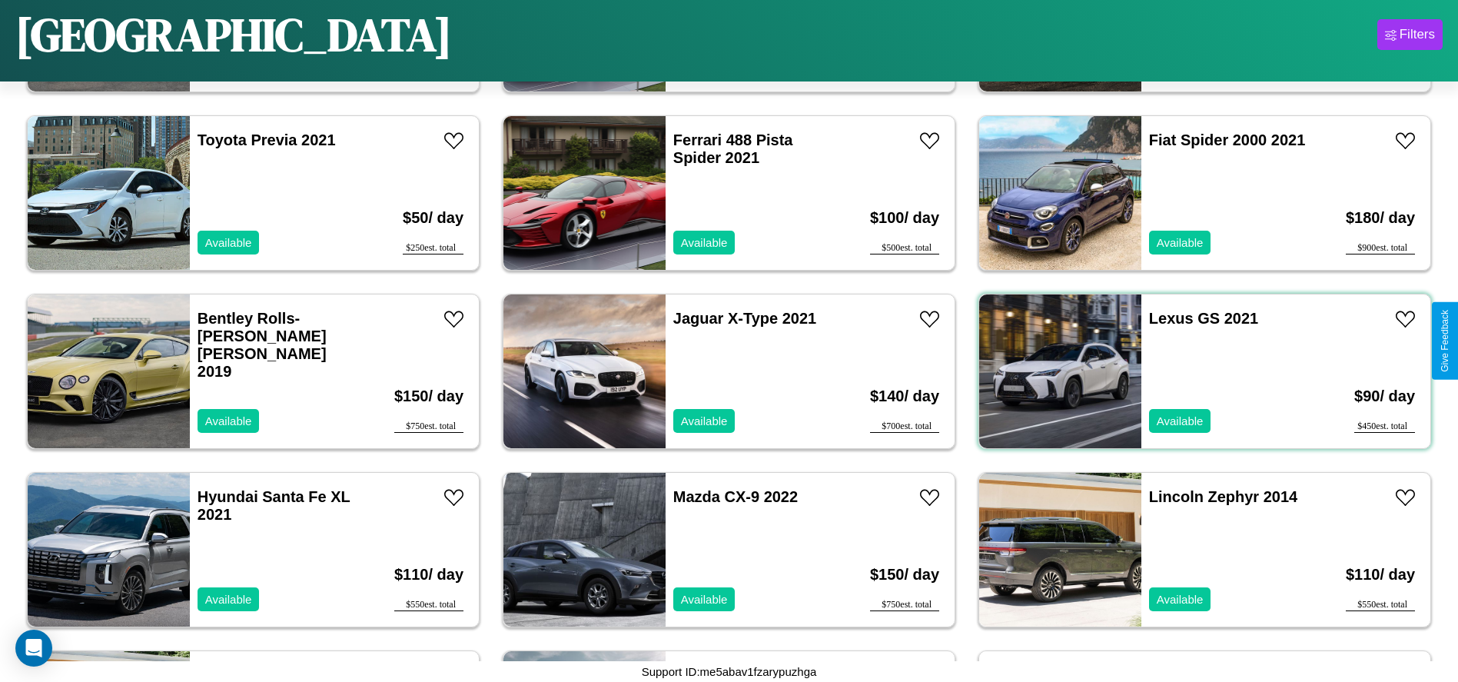
click at [1195, 371] on div "Lexus GS 2021 Available" at bounding box center [1230, 371] width 178 height 154
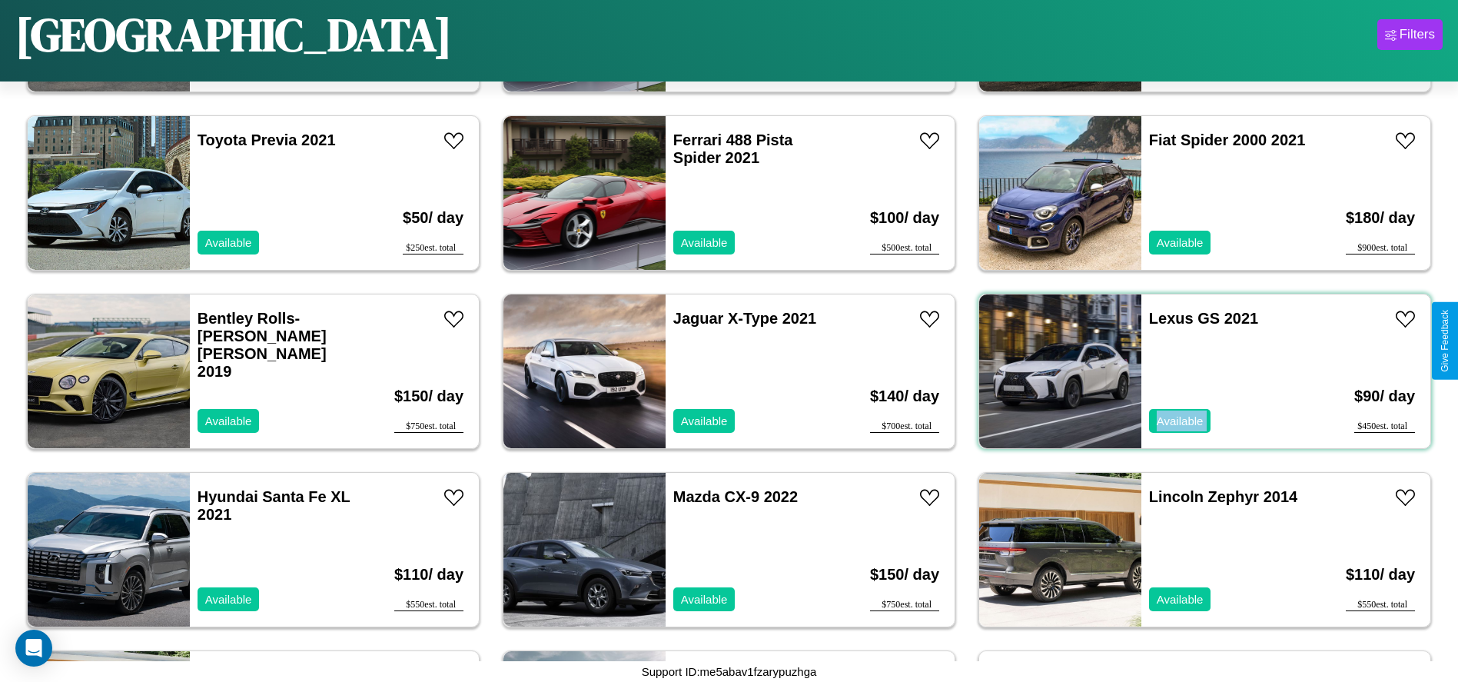
click at [1195, 371] on div "Lexus GS 2021 Available" at bounding box center [1230, 371] width 178 height 154
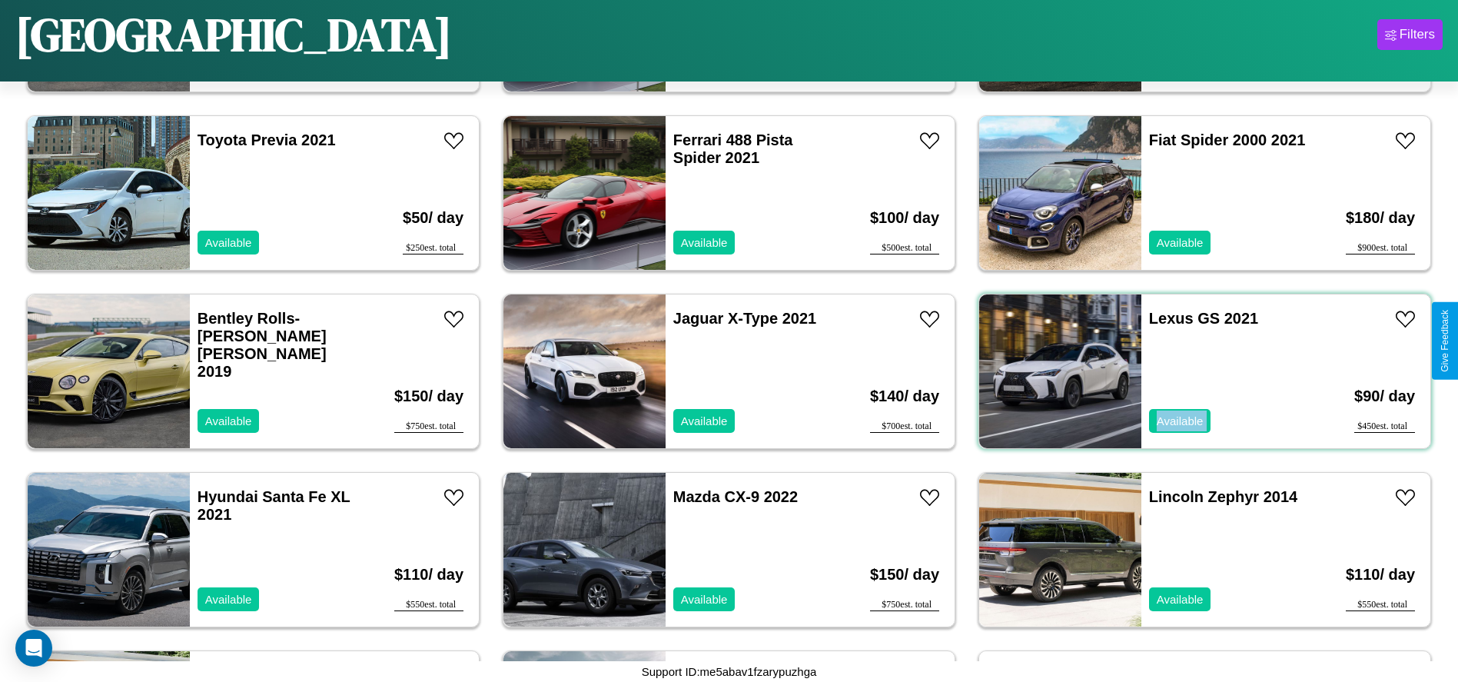
click at [1195, 371] on div "Lexus GS 2021 Available" at bounding box center [1230, 371] width 178 height 154
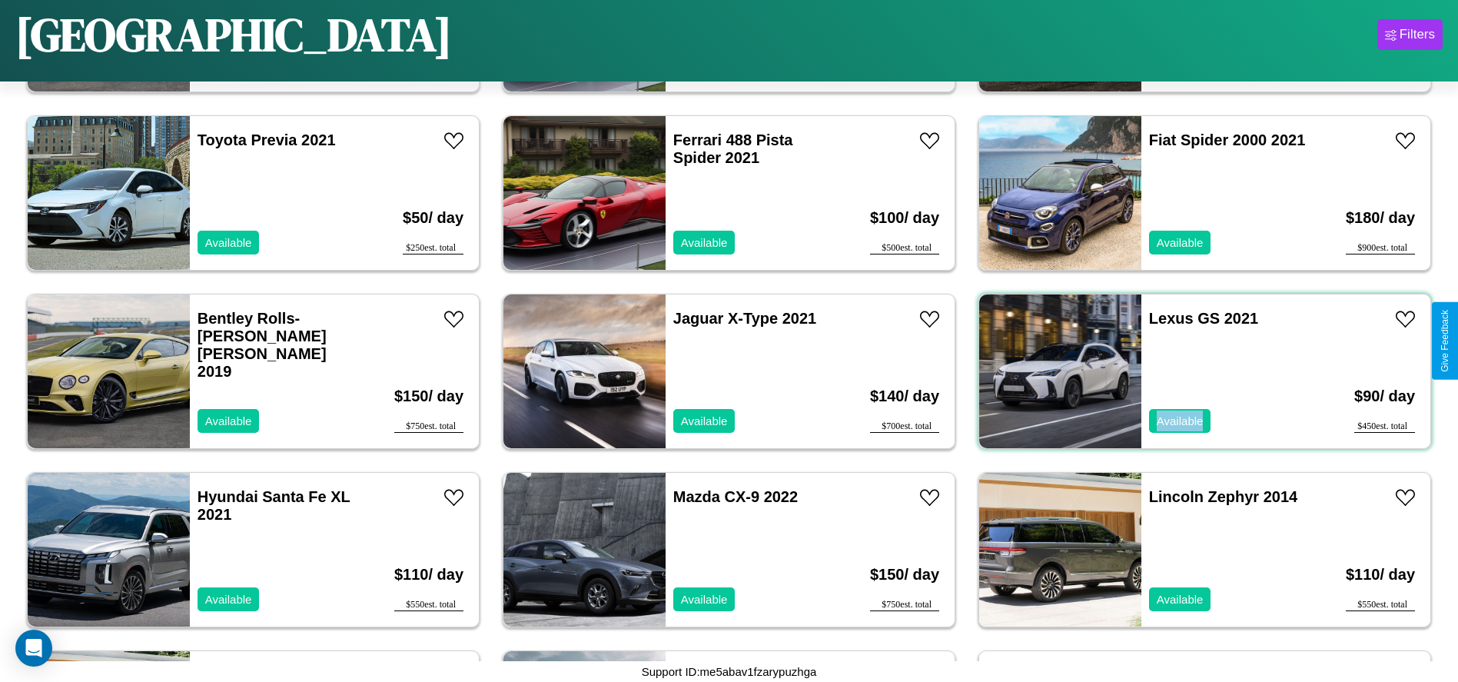
click at [1195, 371] on div "Lexus GS 2021 Available" at bounding box center [1230, 371] width 178 height 154
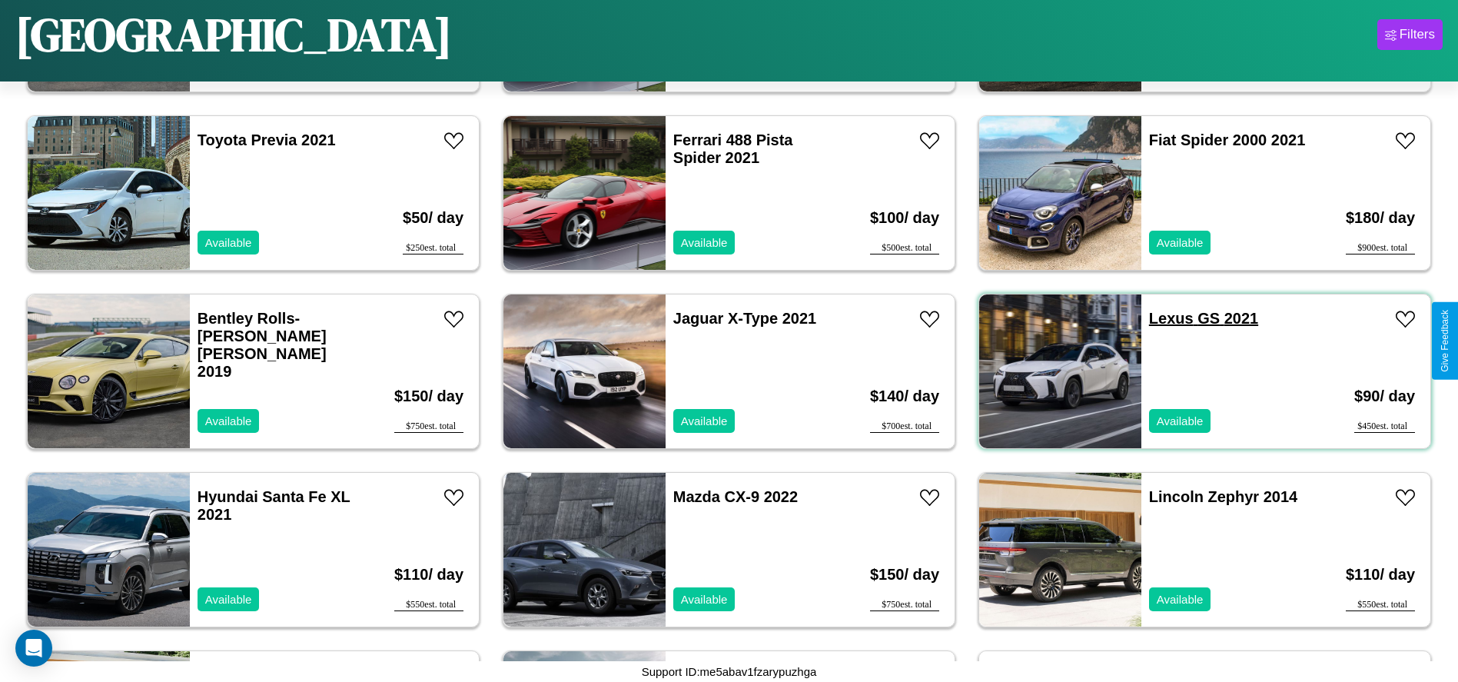
click at [1161, 318] on link "Lexus GS 2021" at bounding box center [1203, 318] width 109 height 17
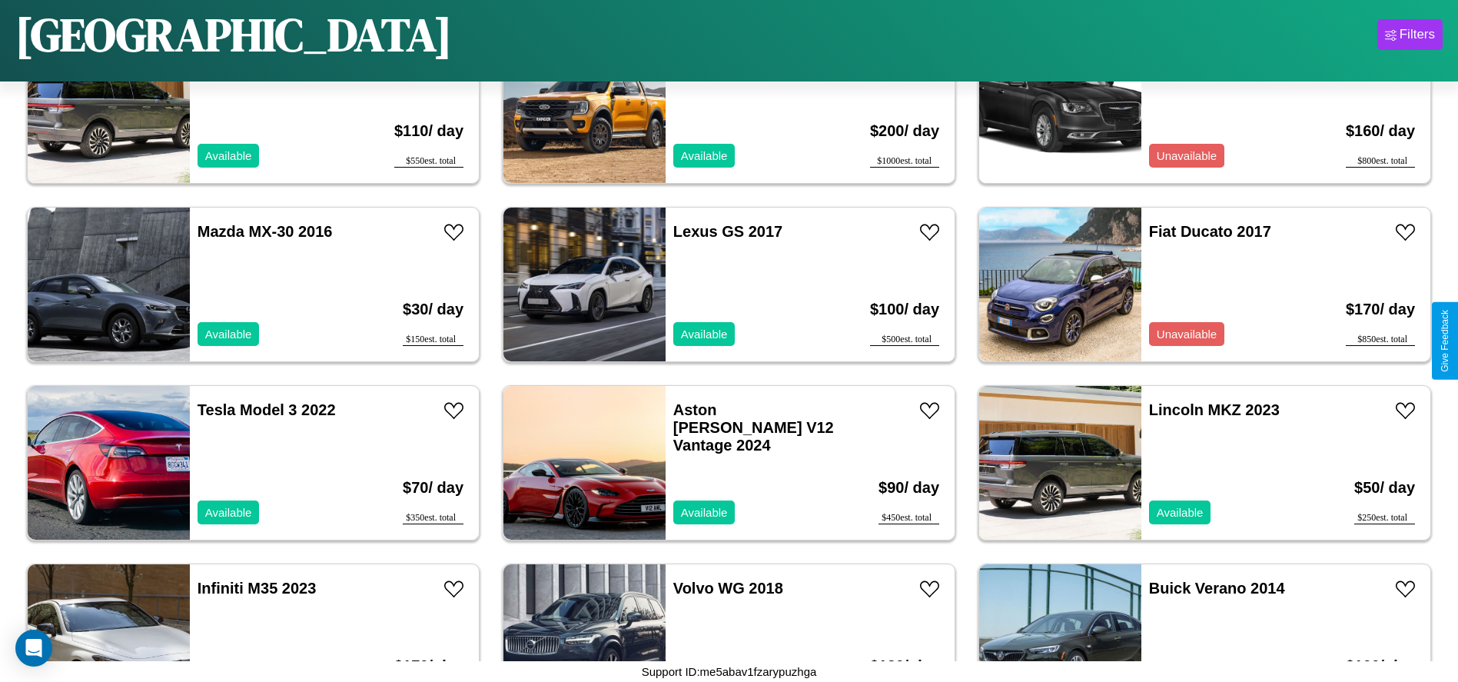
scroll to position [1591, 0]
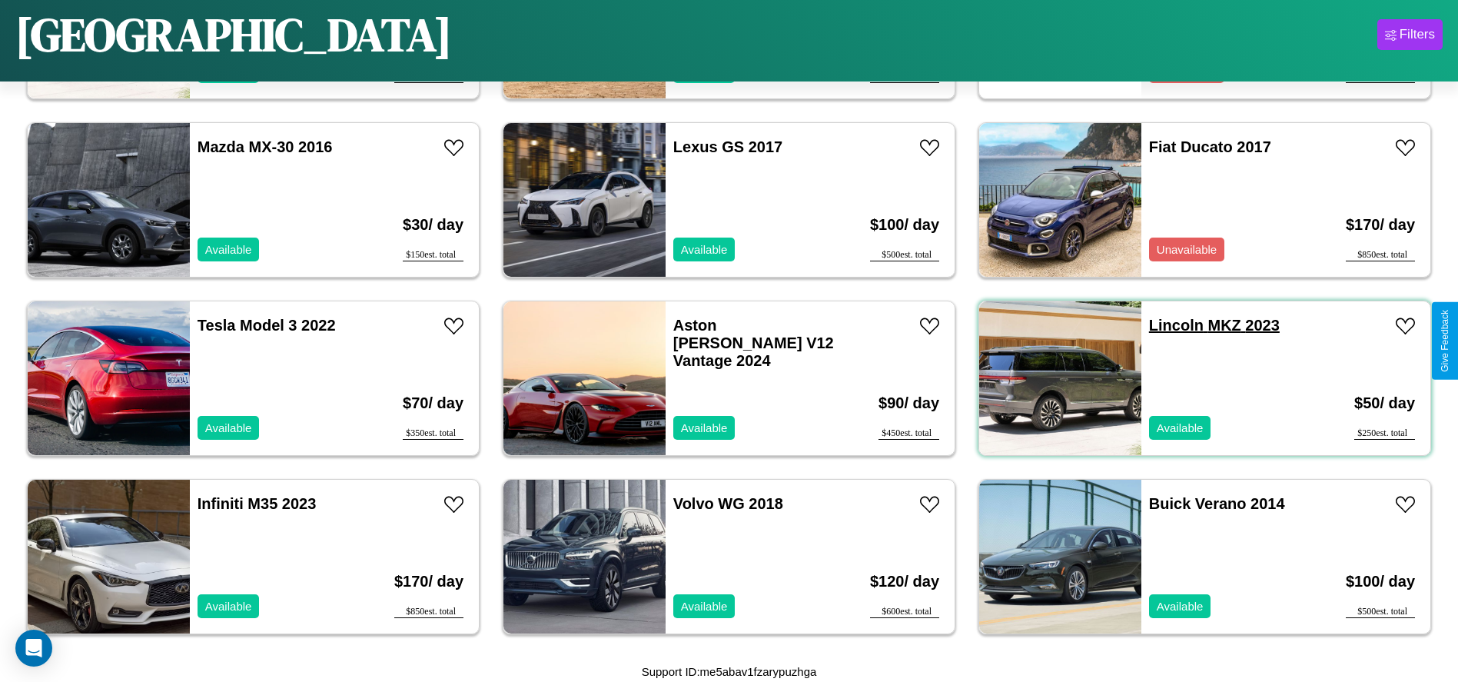
click at [1167, 325] on link "Lincoln MKZ 2023" at bounding box center [1214, 325] width 131 height 17
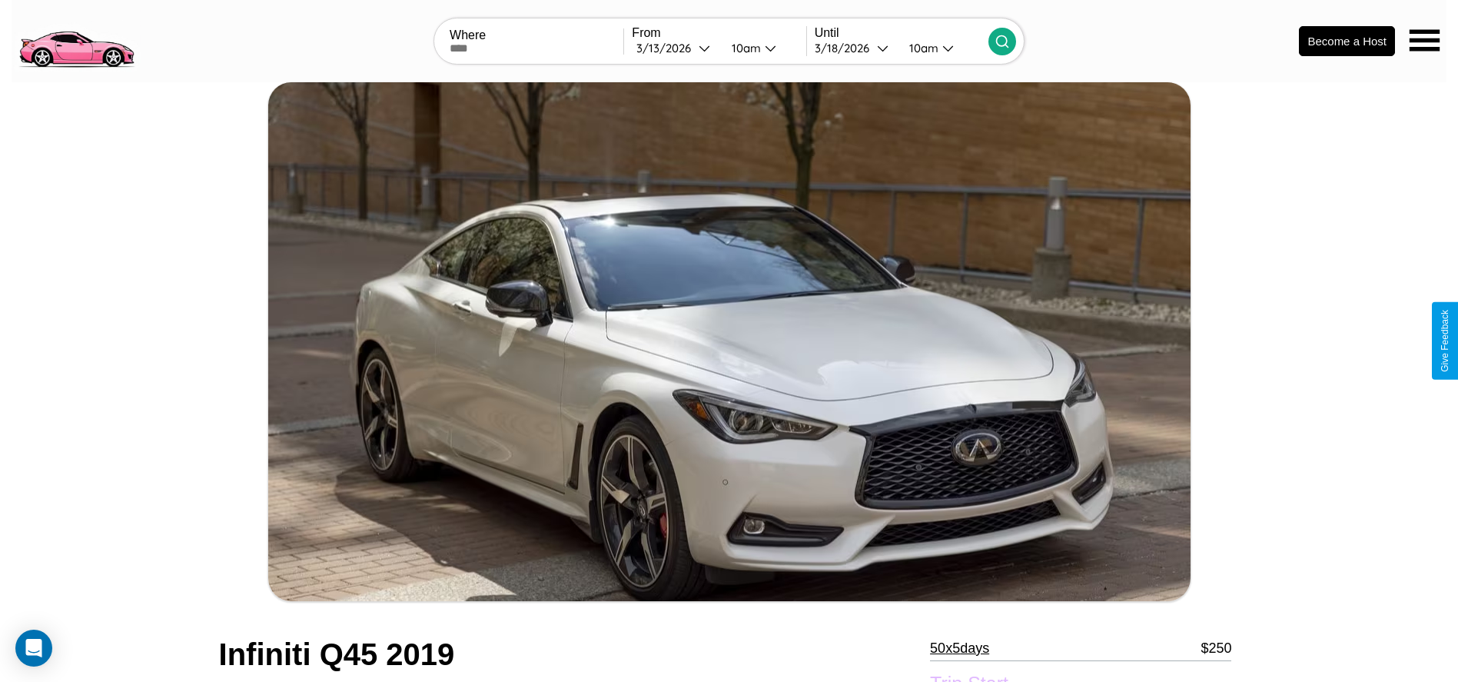
scroll to position [503, 0]
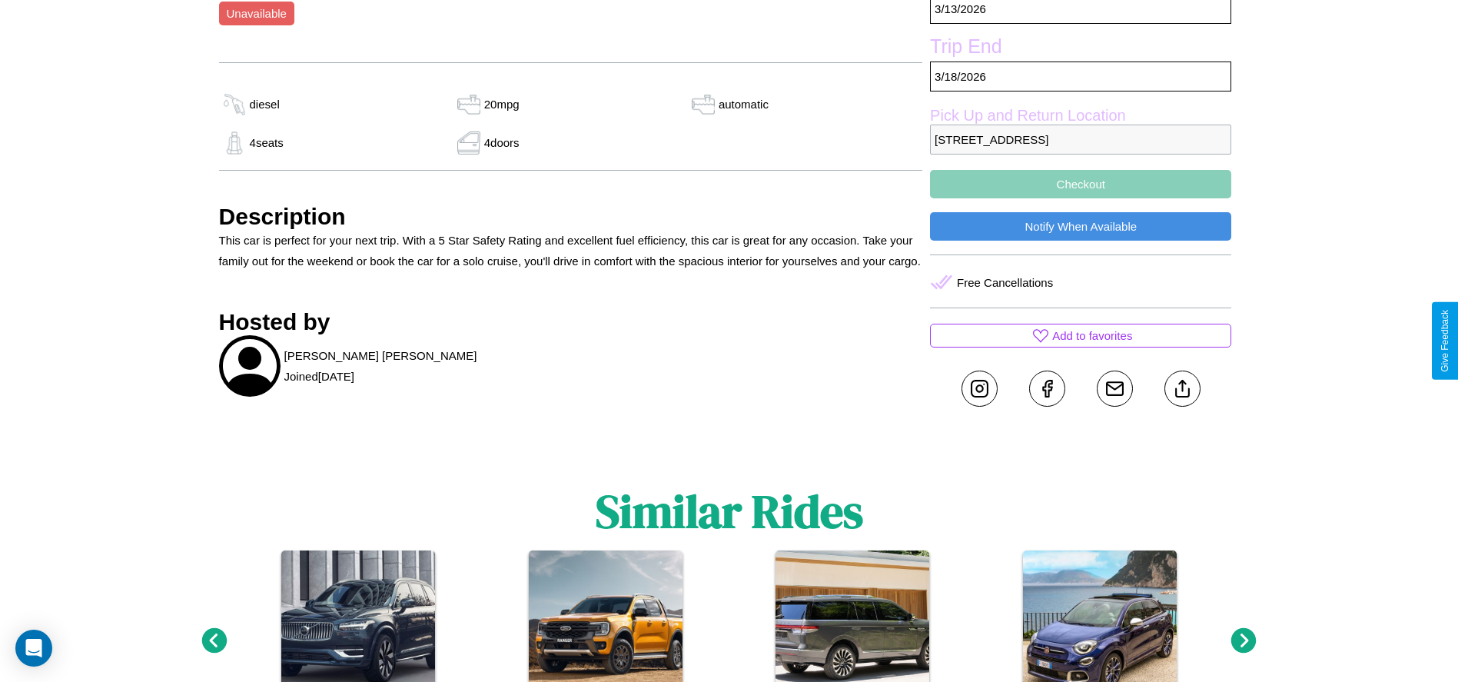
scroll to position [582, 0]
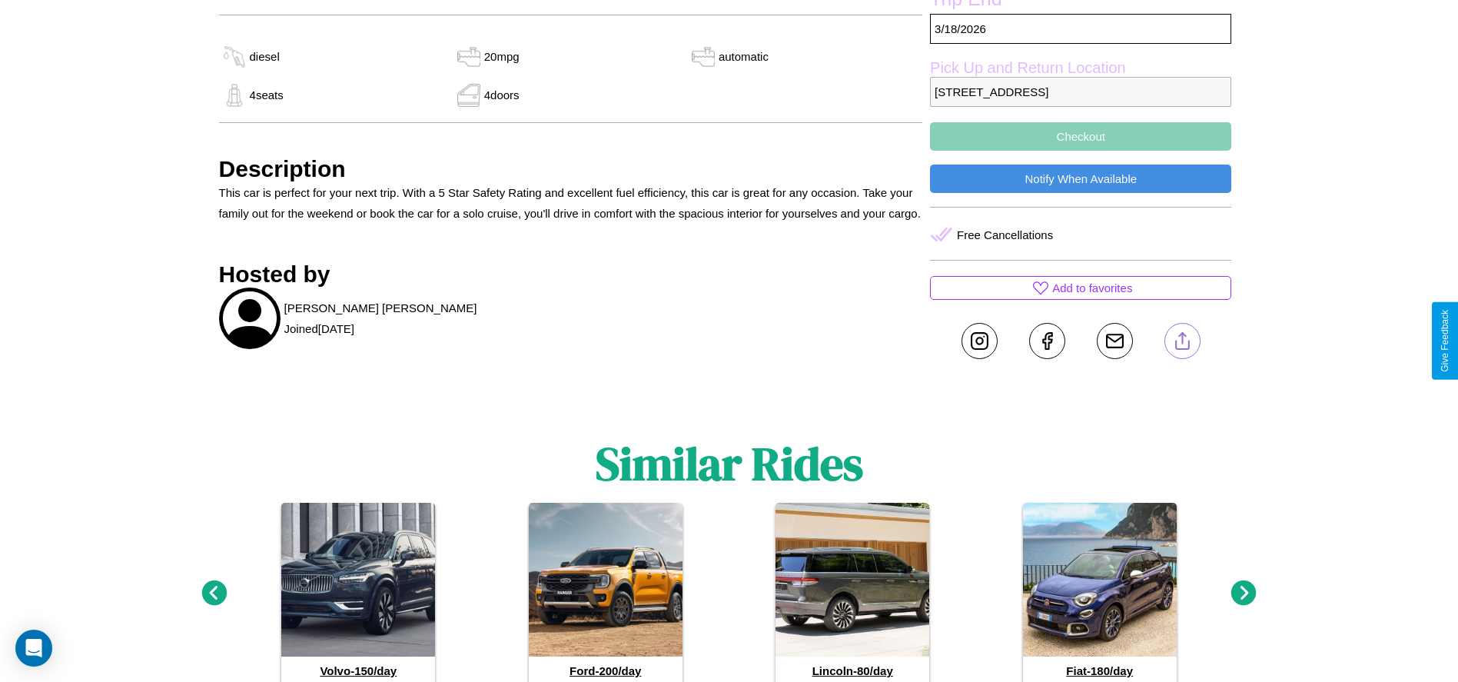
click at [1182, 340] on line at bounding box center [1182, 338] width 0 height 11
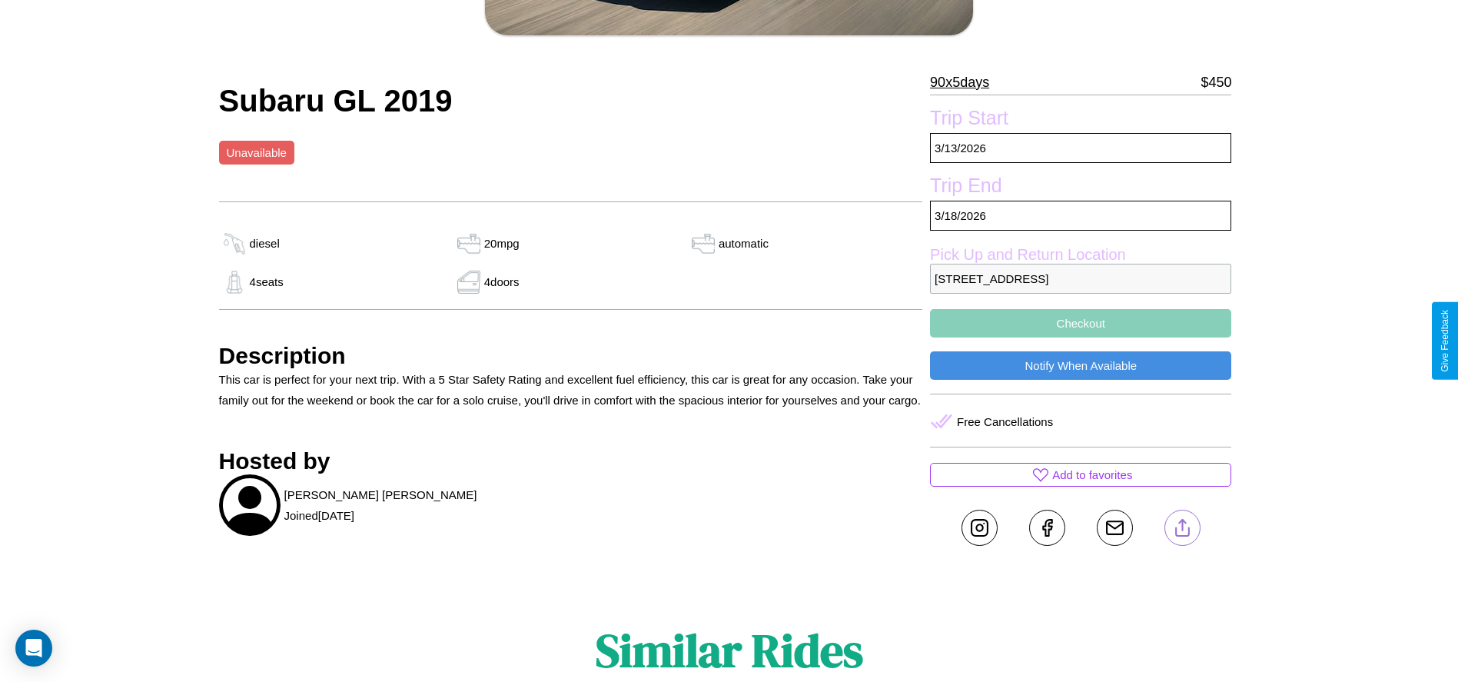
scroll to position [377, 0]
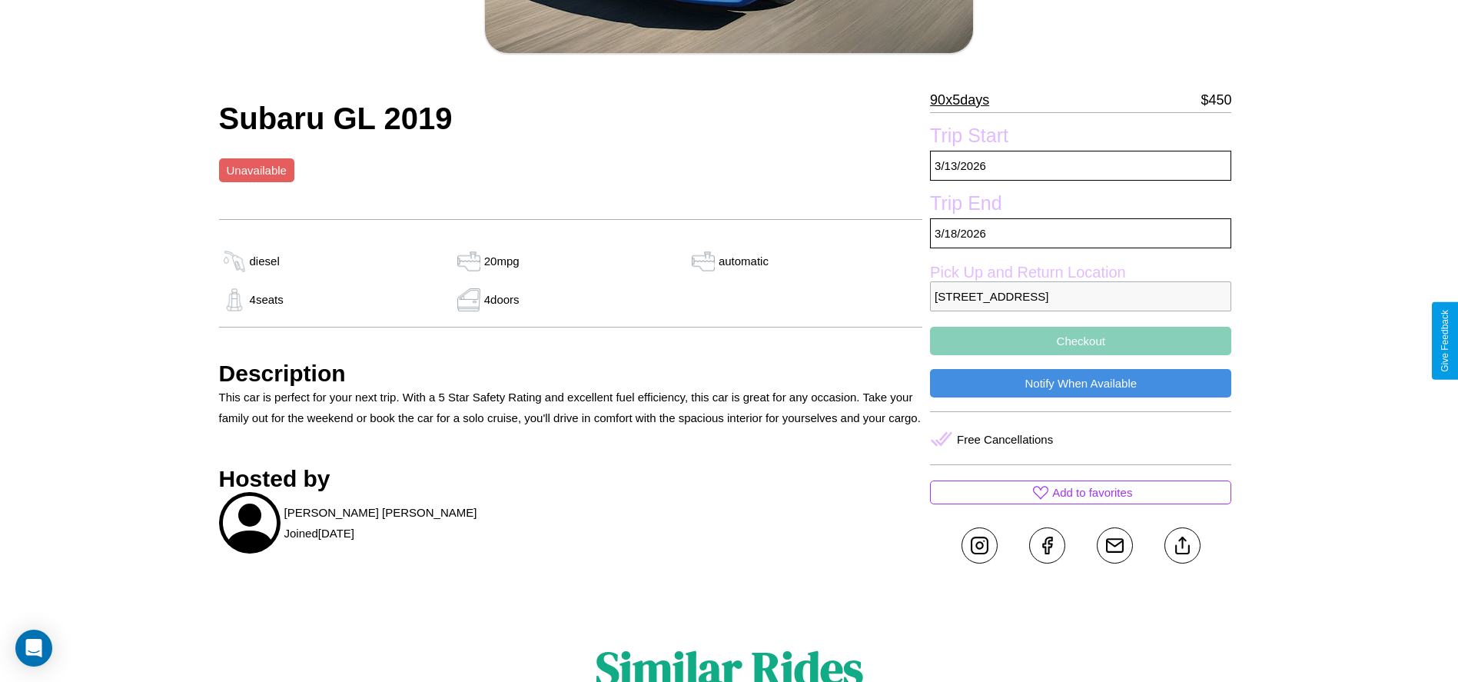
click at [1081, 340] on button "Checkout" at bounding box center [1080, 341] width 301 height 28
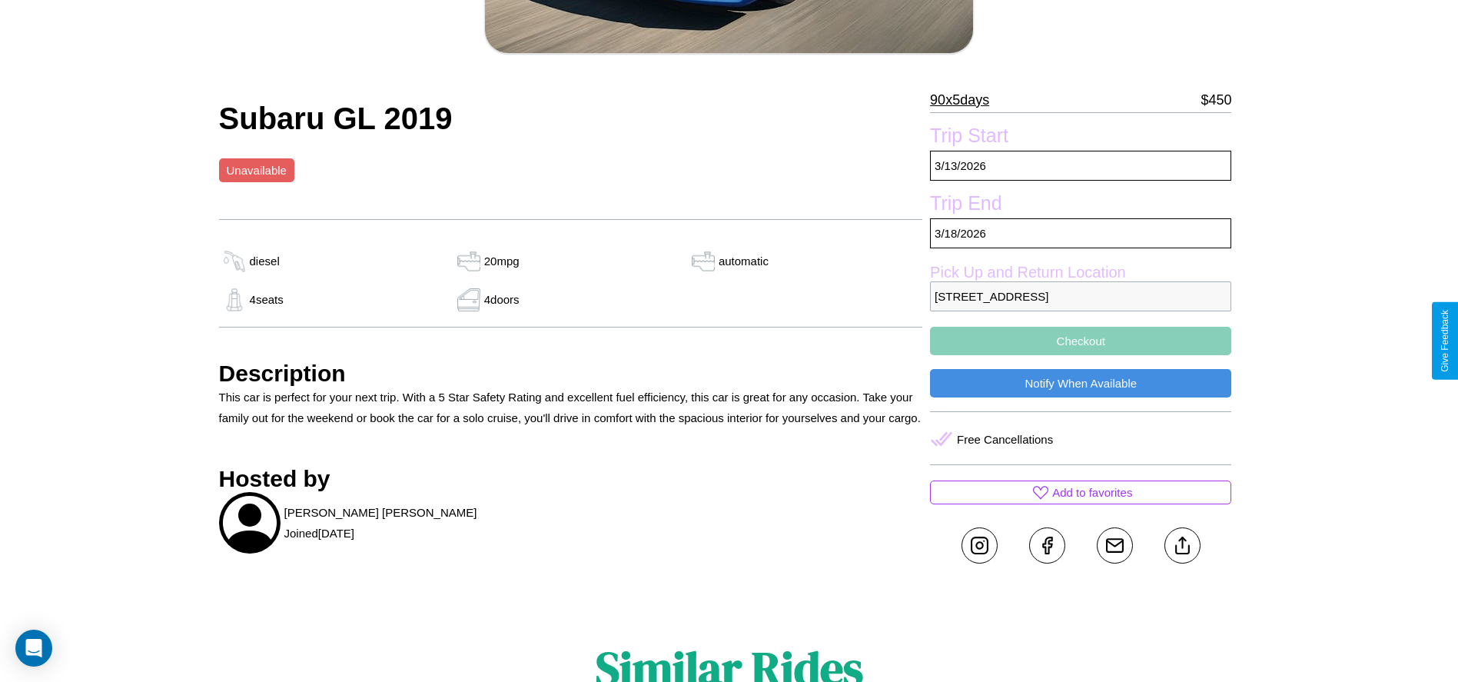
click at [1081, 340] on button "Checkout" at bounding box center [1080, 341] width 301 height 28
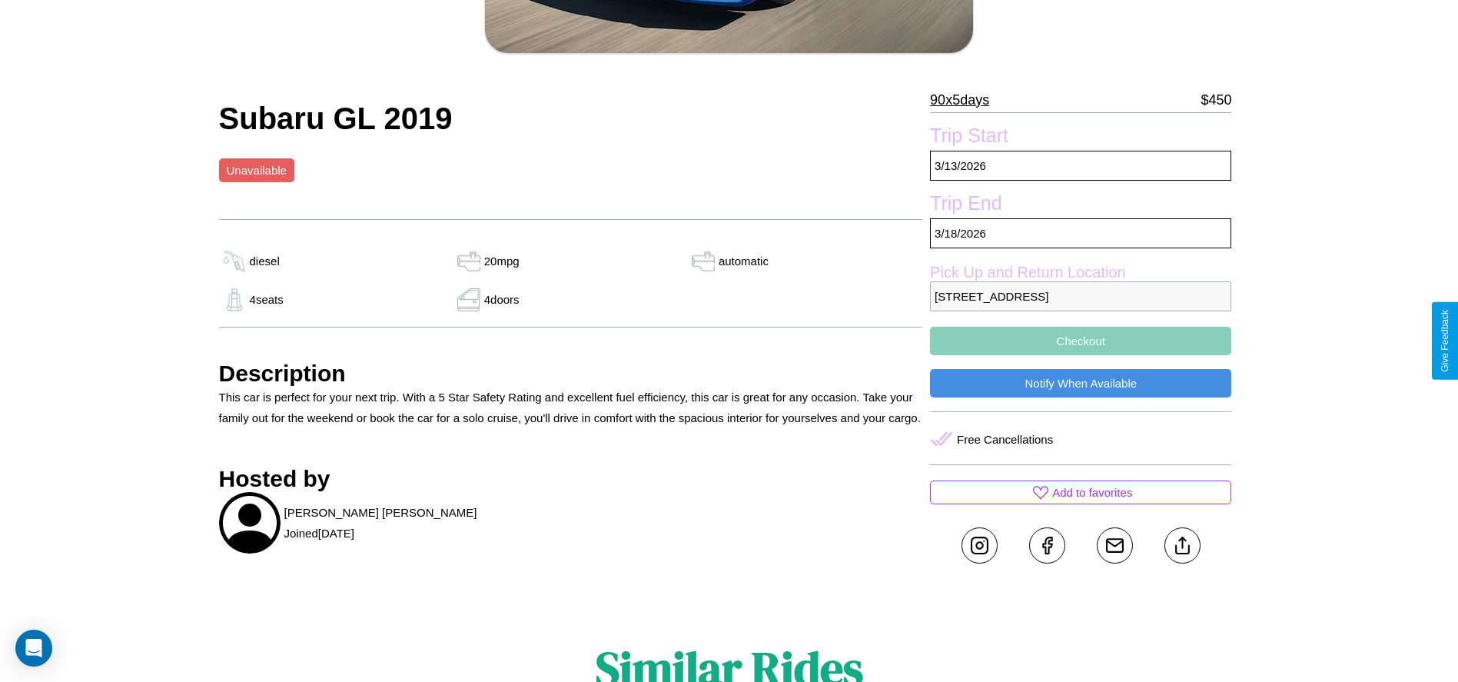
click at [1081, 340] on button "Checkout" at bounding box center [1080, 341] width 301 height 28
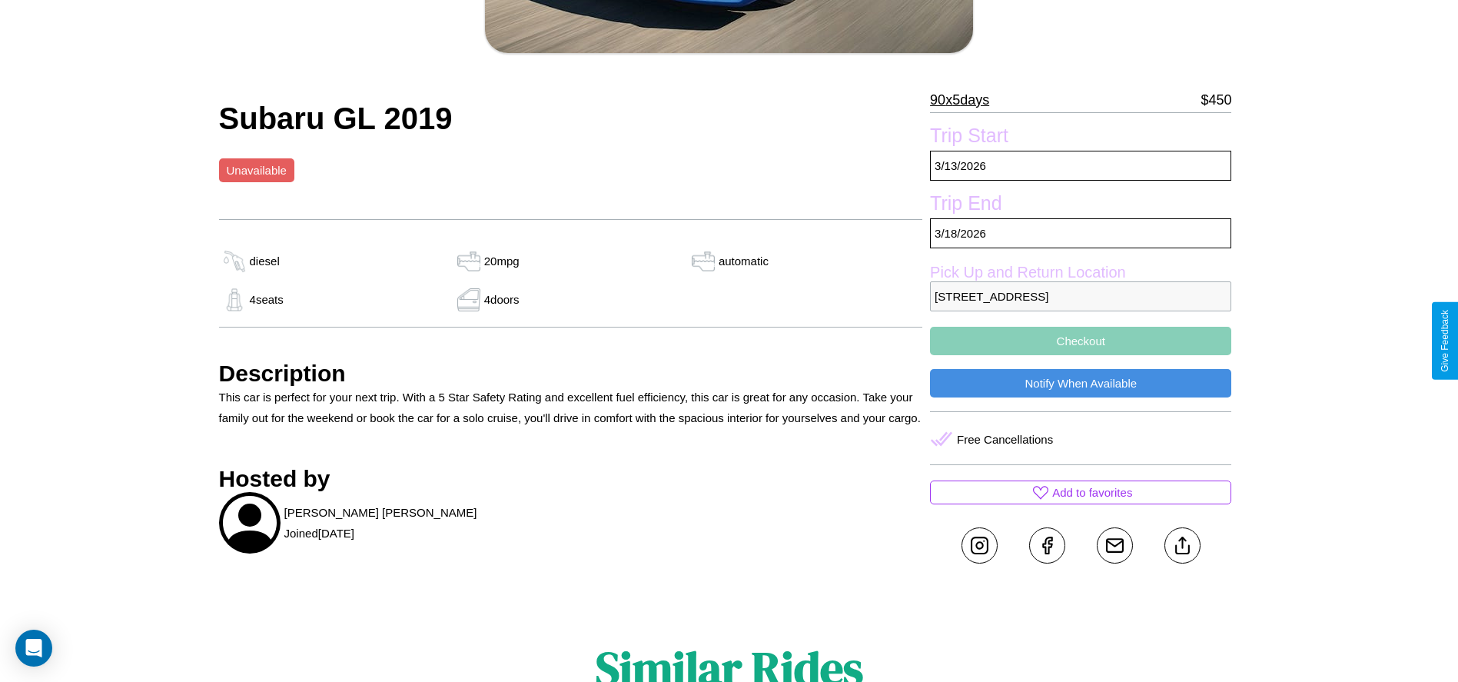
click at [1081, 340] on button "Checkout" at bounding box center [1080, 341] width 301 height 28
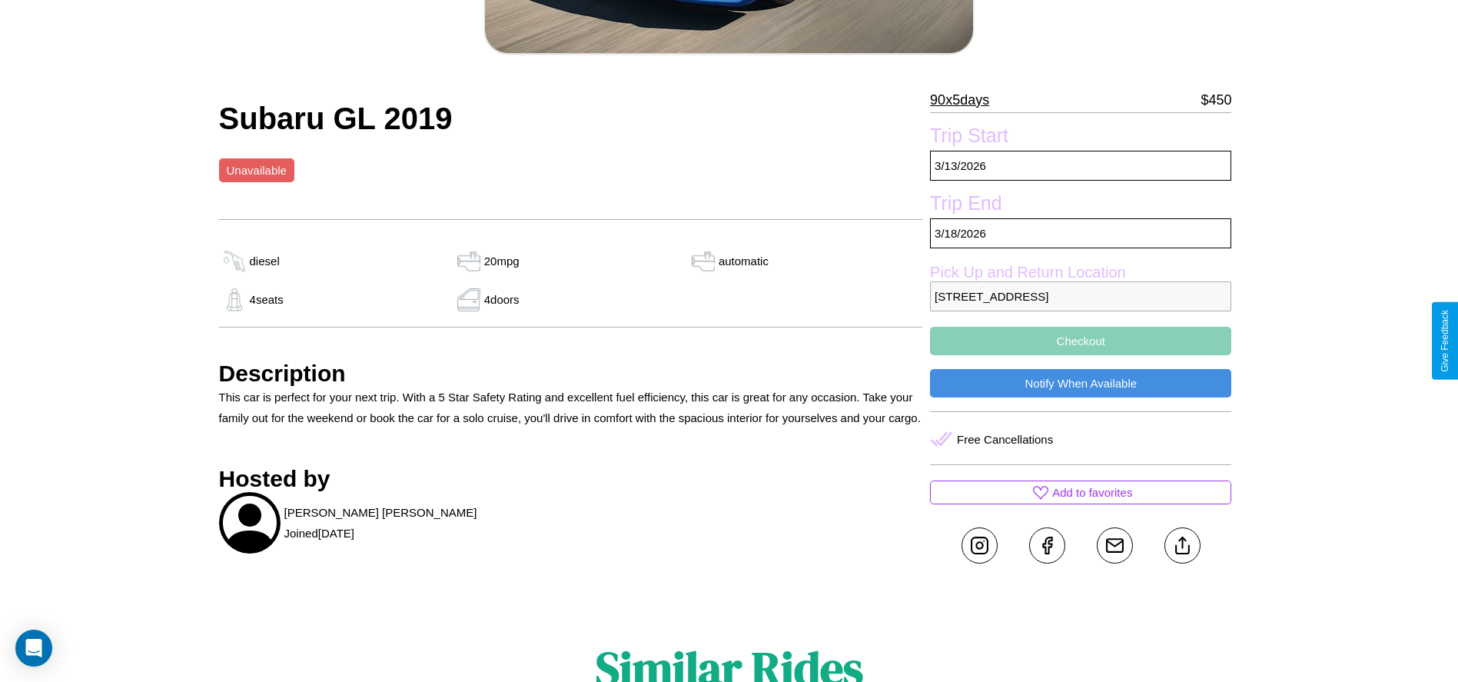
click at [1081, 340] on button "Checkout" at bounding box center [1080, 341] width 301 height 28
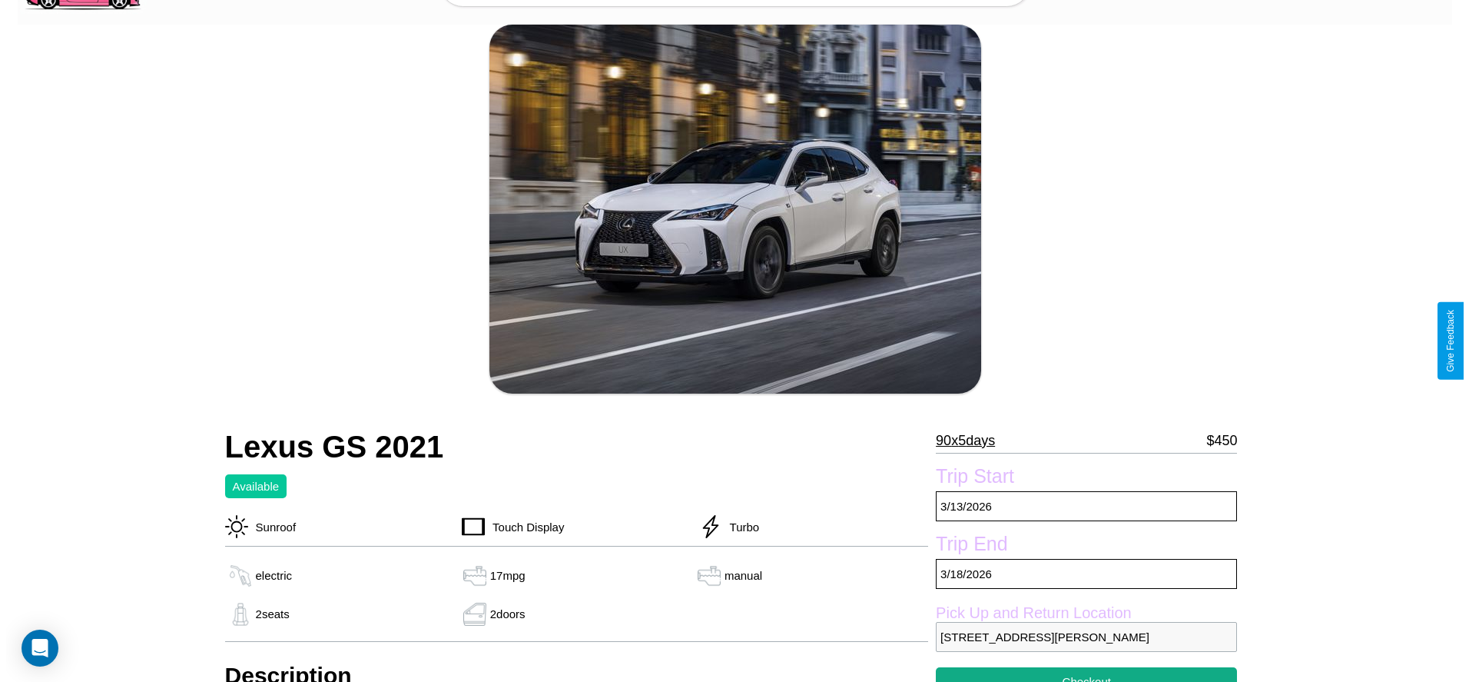
scroll to position [223, 0]
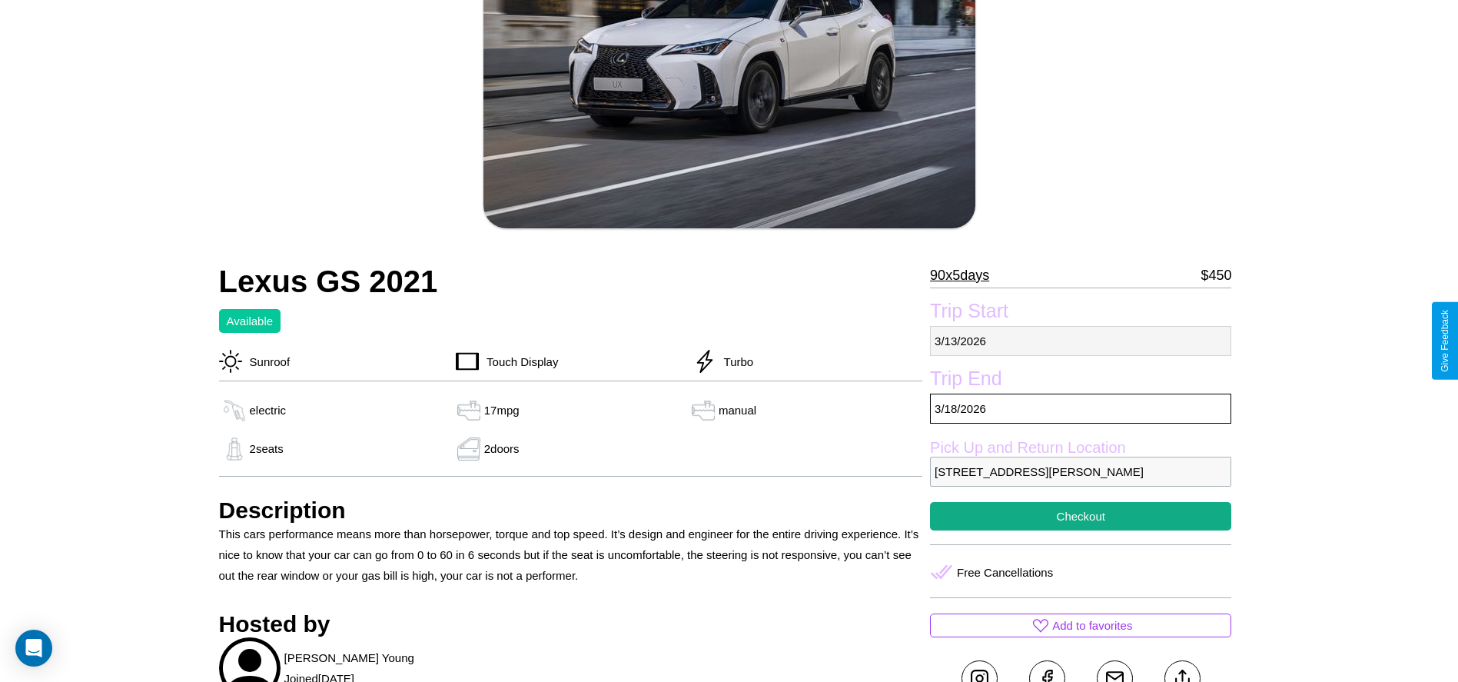
click at [1081, 340] on p "[DATE]" at bounding box center [1080, 341] width 301 height 30
select select "*"
select select "****"
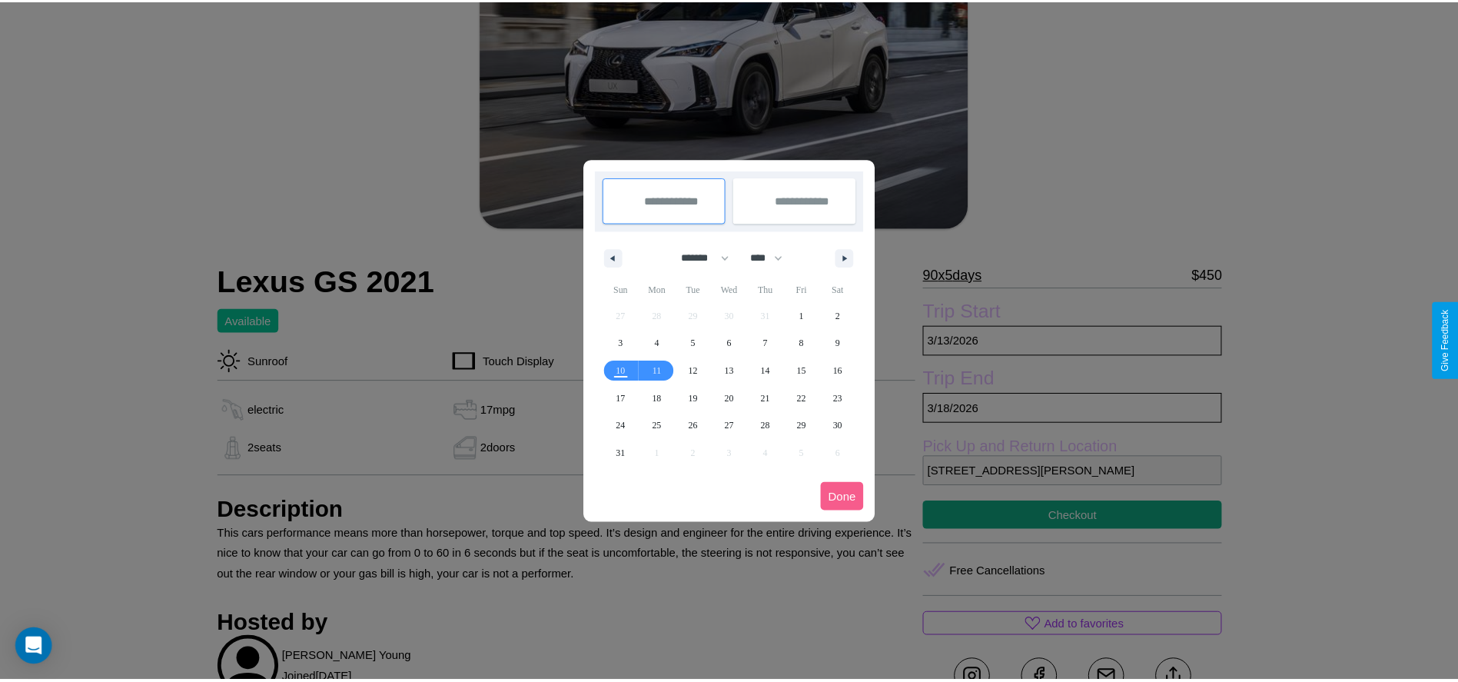
scroll to position [0, 0]
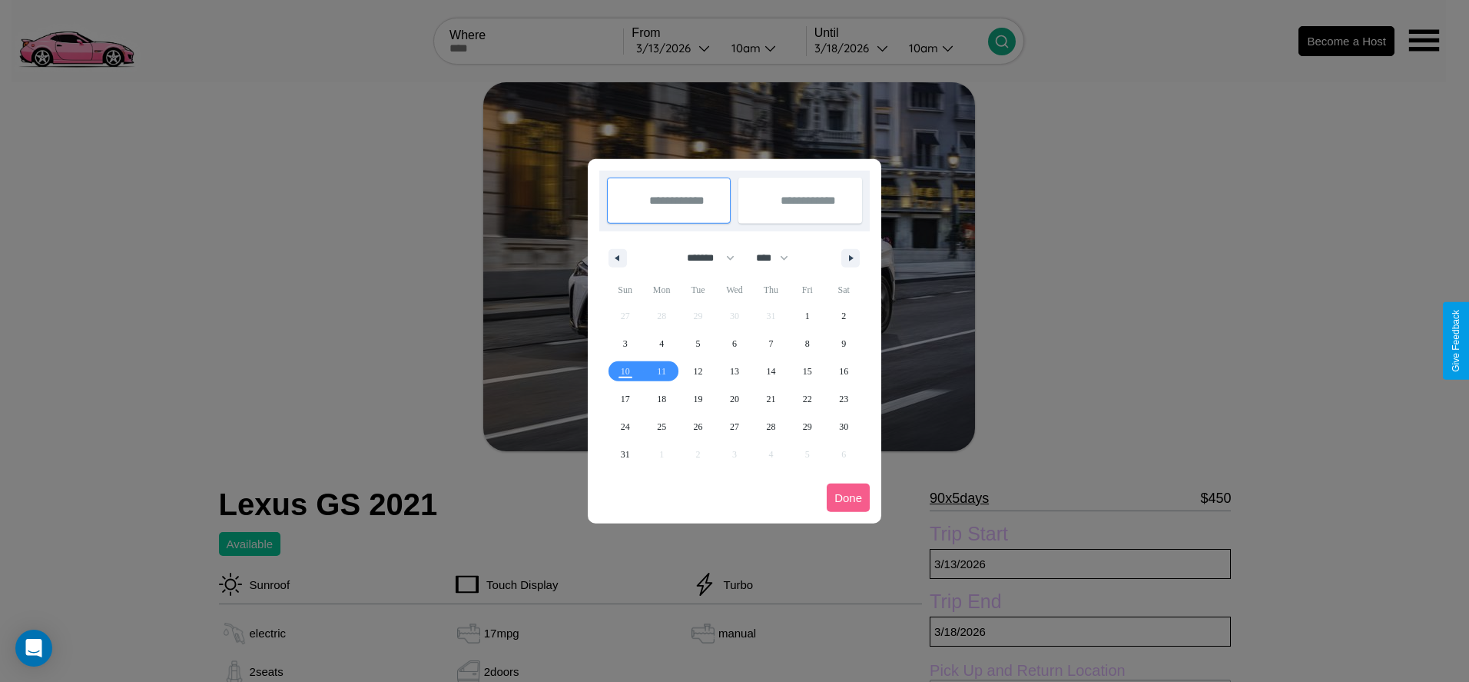
click at [675, 48] on div at bounding box center [734, 341] width 1469 height 682
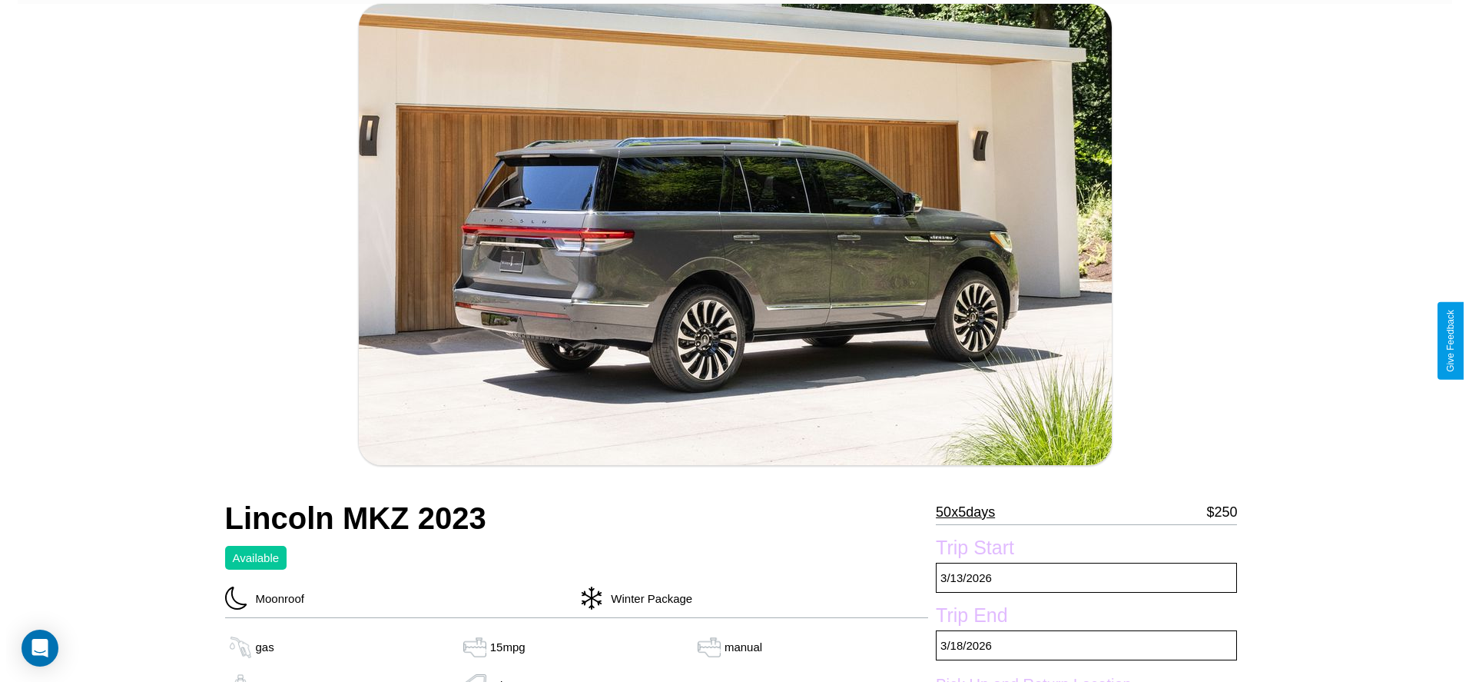
scroll to position [315, 0]
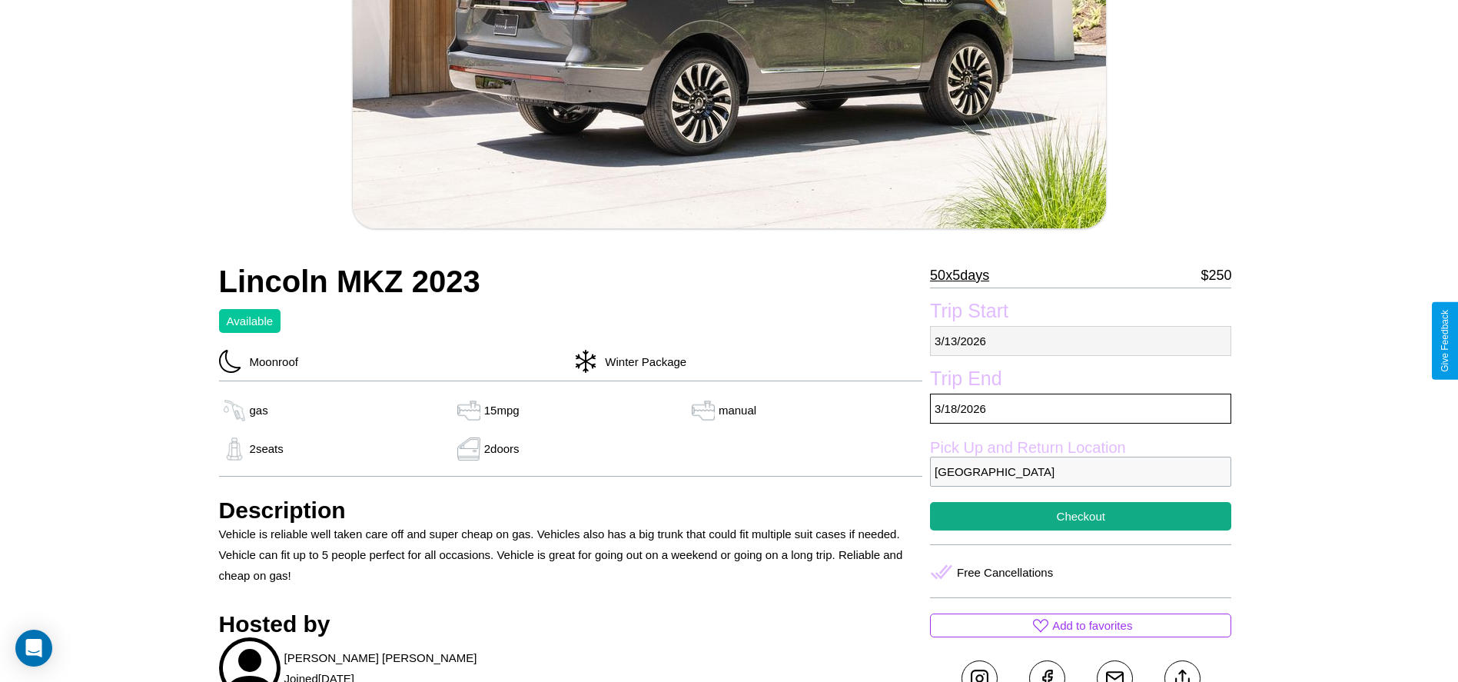
click at [1081, 340] on p "[DATE]" at bounding box center [1080, 341] width 301 height 30
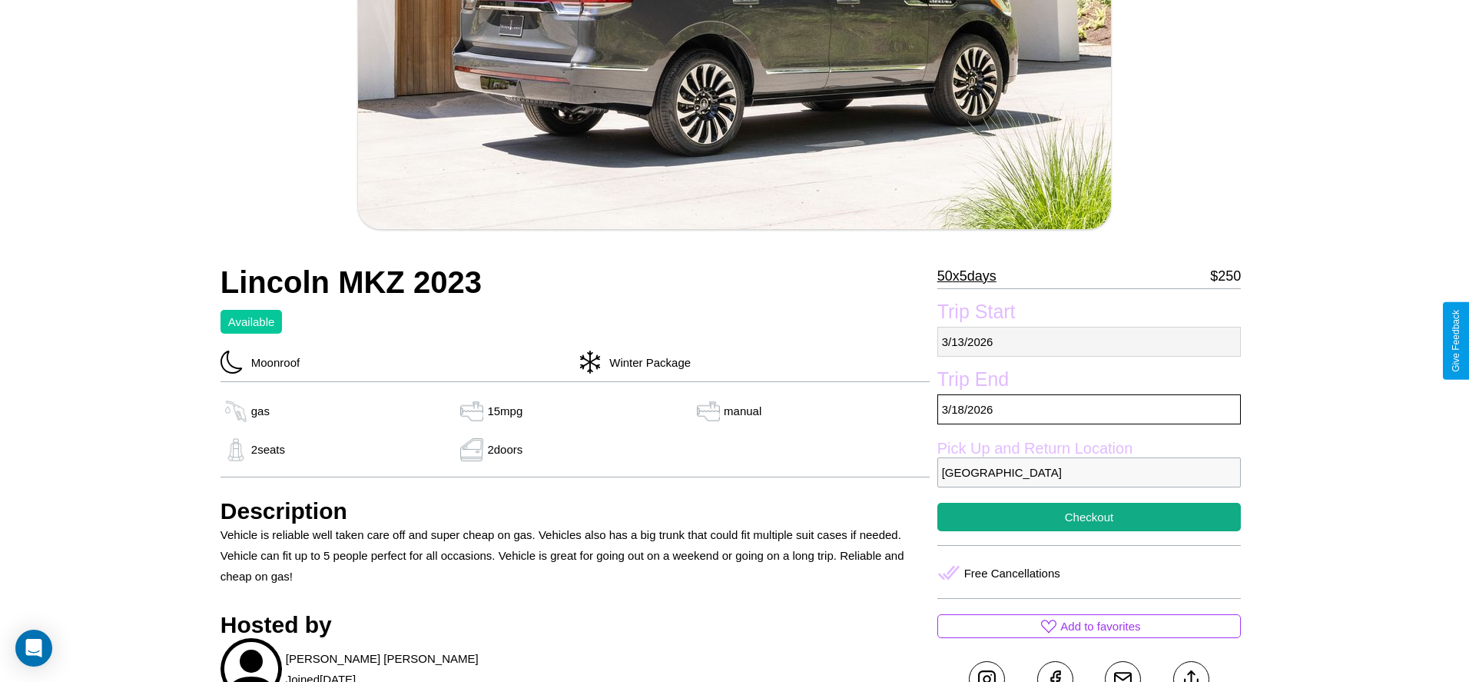
select select "*"
select select "****"
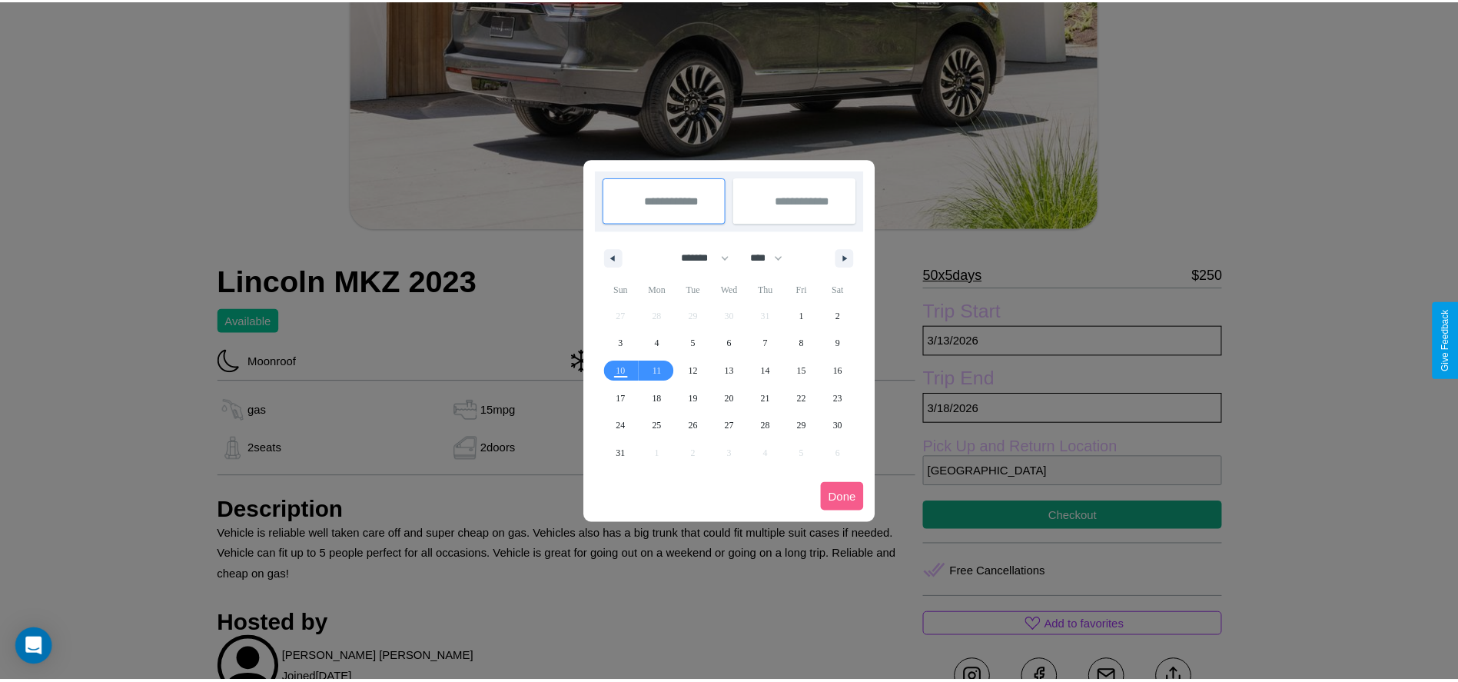
scroll to position [0, 0]
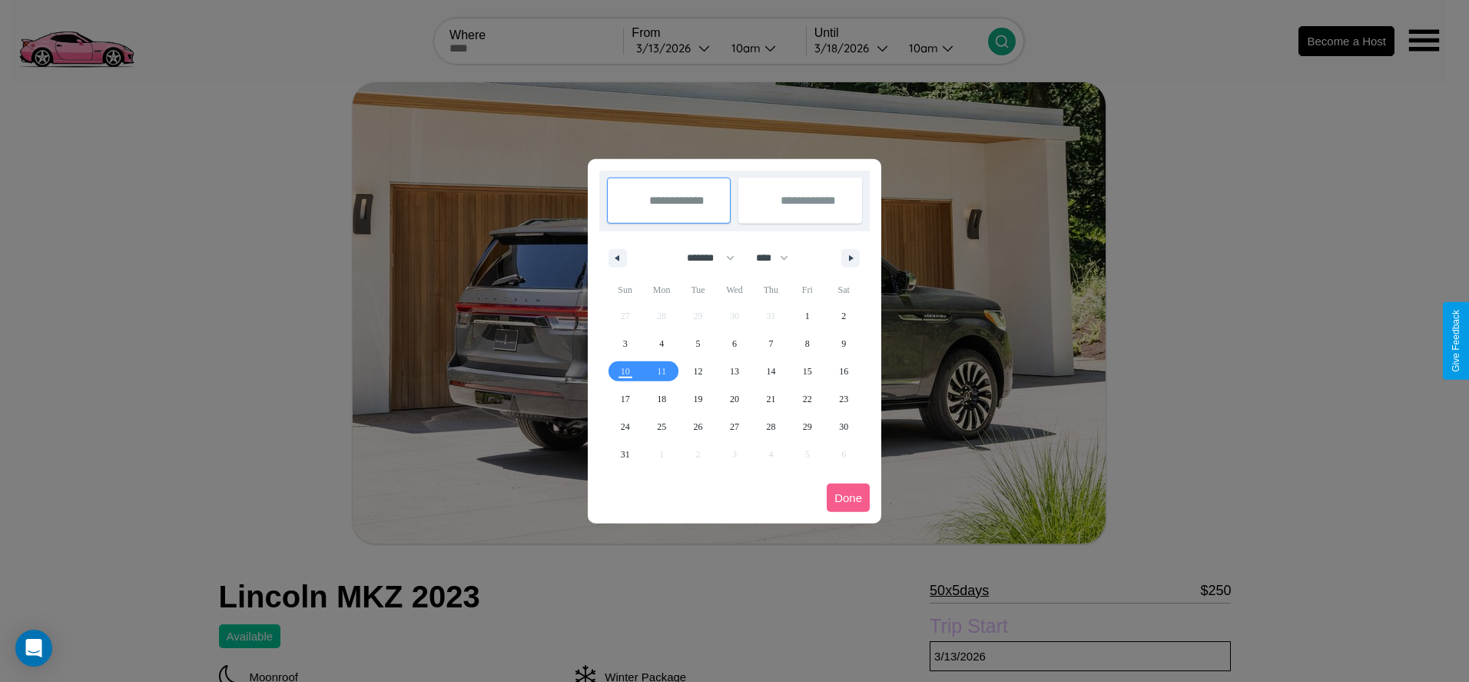
click at [675, 48] on div at bounding box center [734, 341] width 1469 height 682
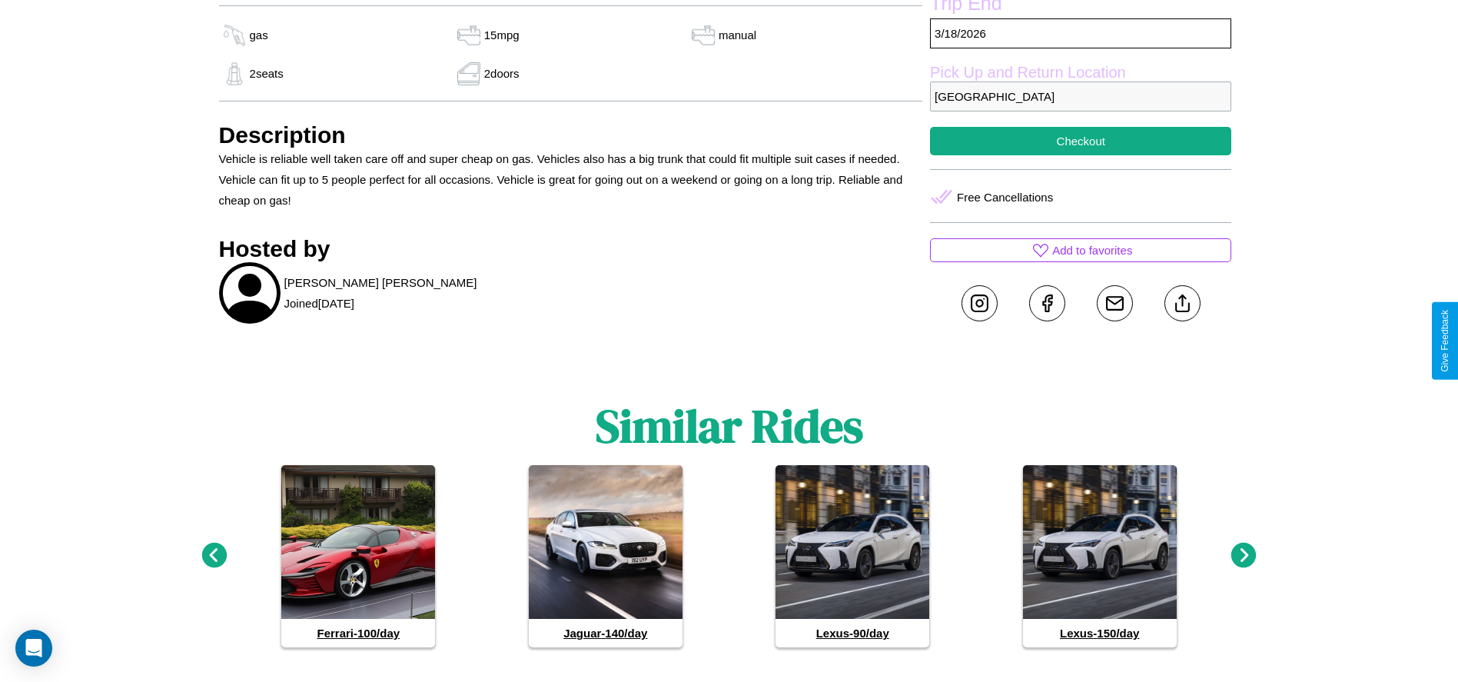
scroll to position [707, 0]
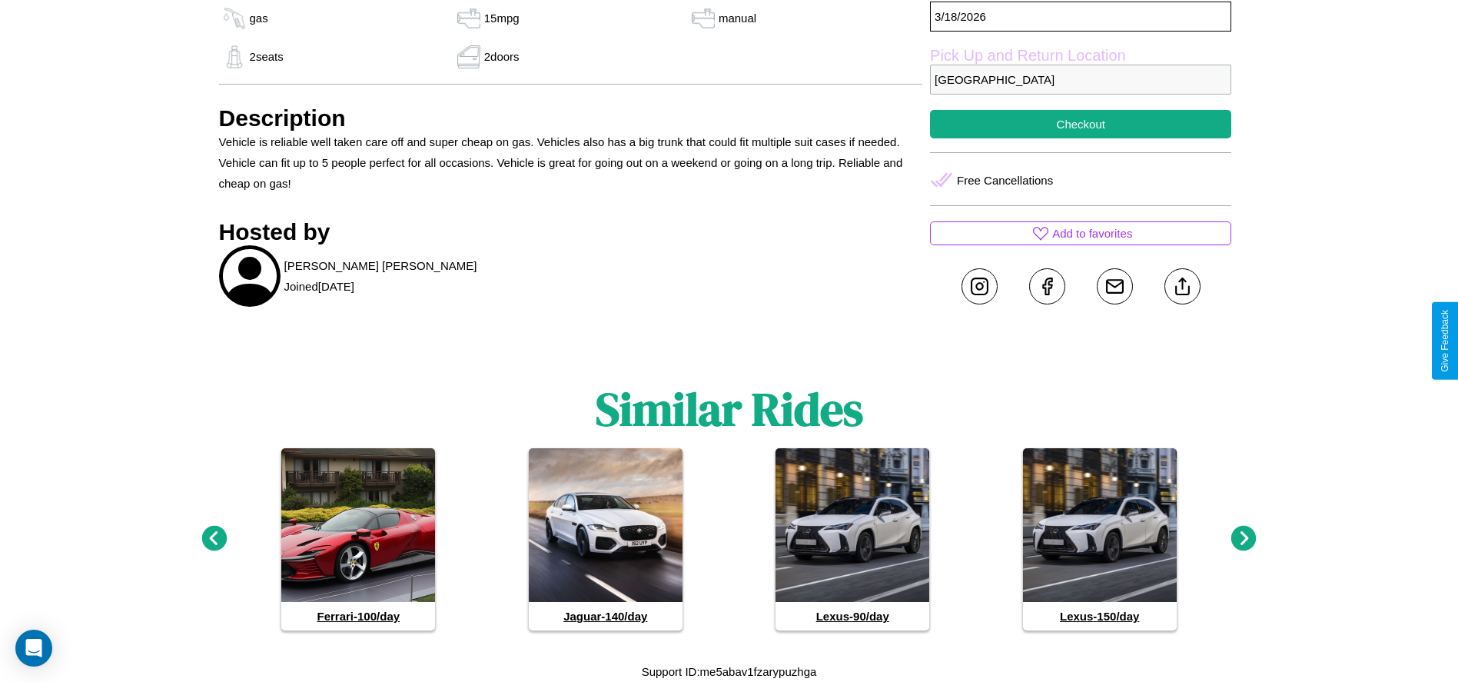
click at [1243, 539] on icon at bounding box center [1243, 538] width 25 height 25
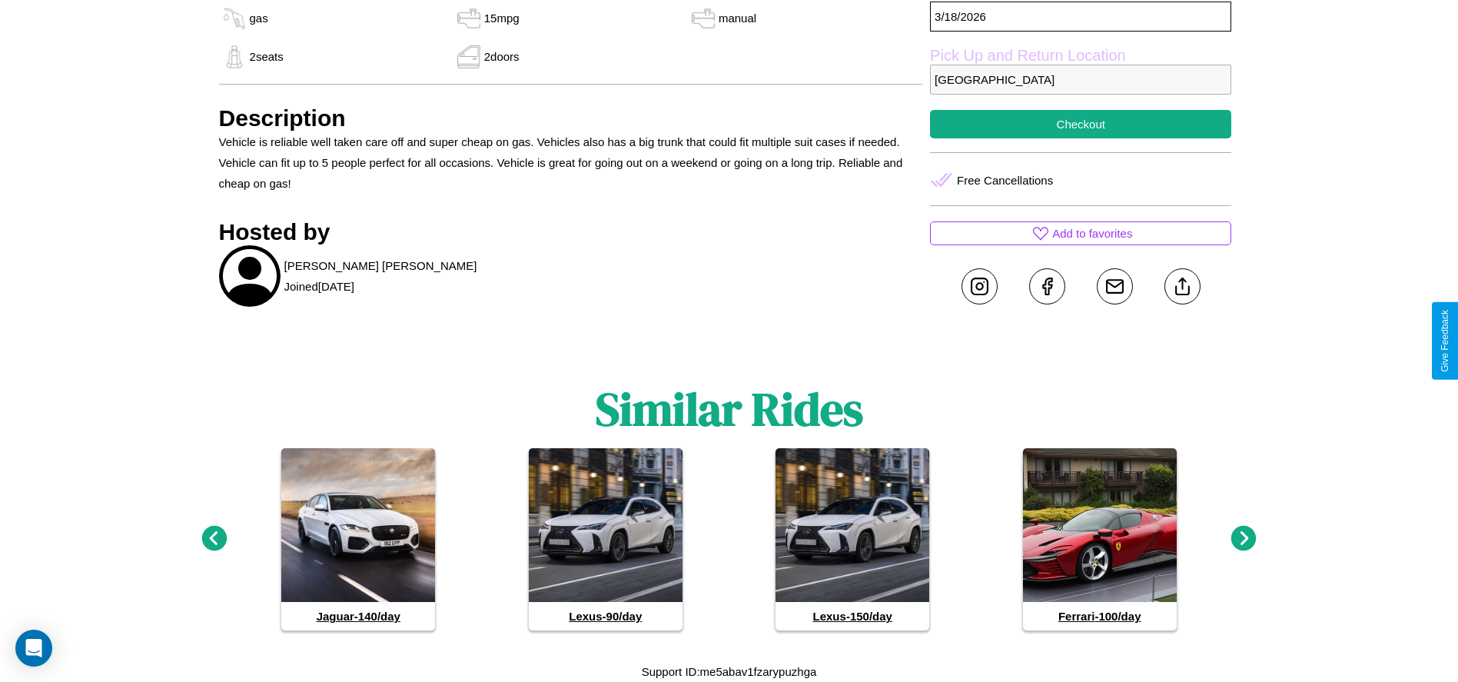
click at [214, 539] on icon at bounding box center [213, 538] width 25 height 25
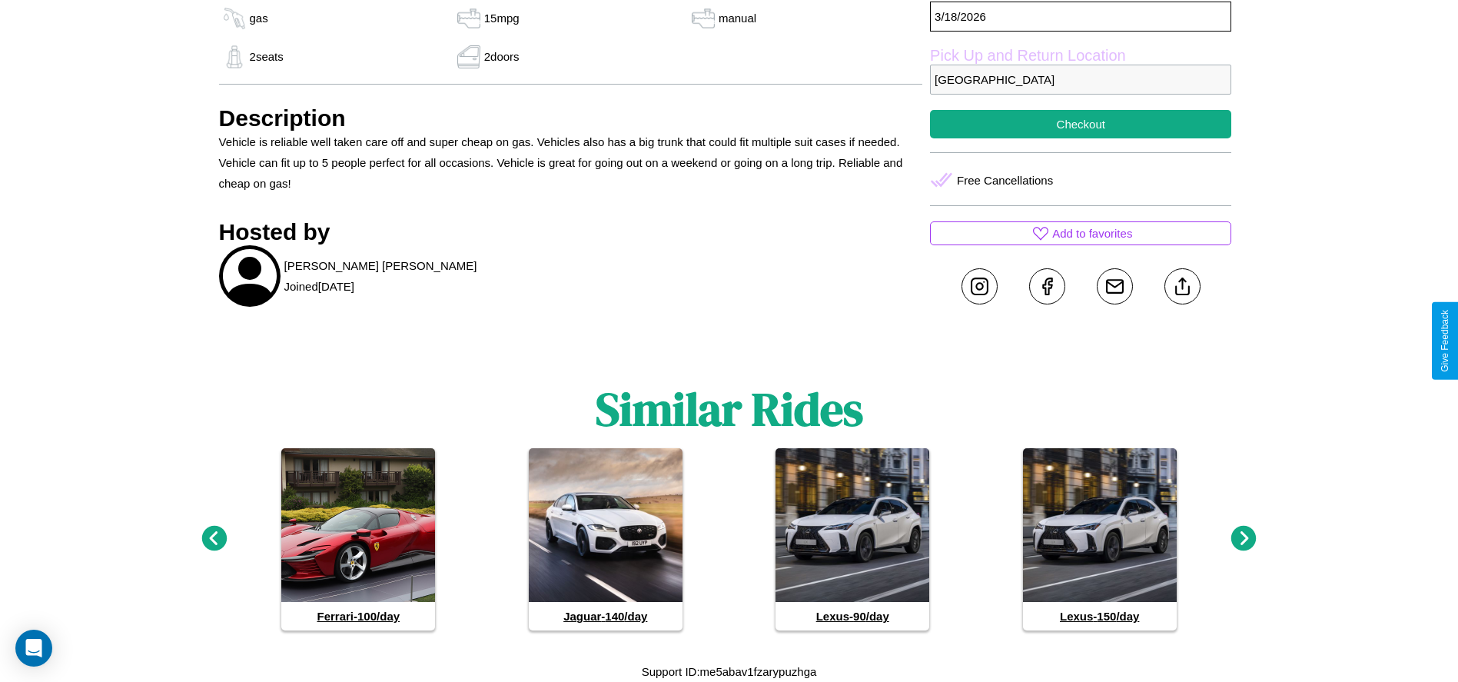
click at [1243, 539] on icon at bounding box center [1243, 538] width 25 height 25
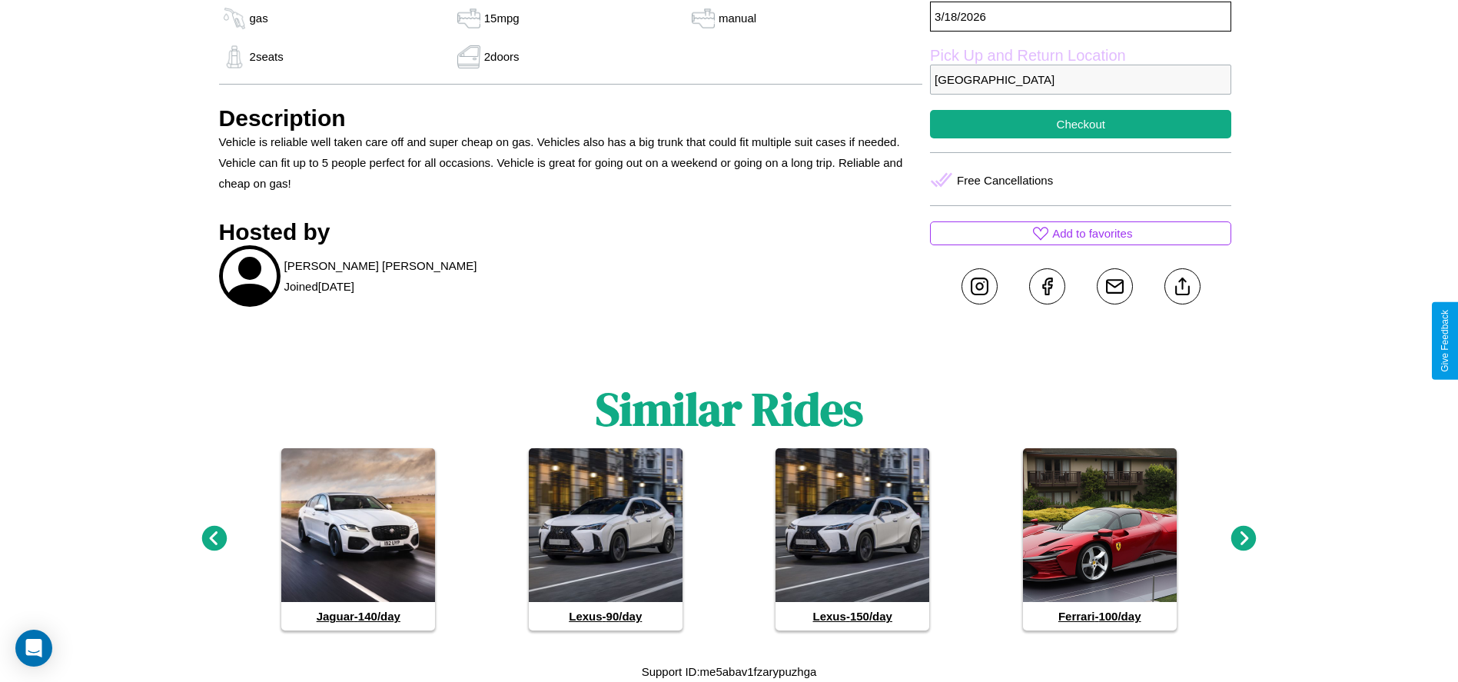
click at [1243, 539] on icon at bounding box center [1243, 538] width 25 height 25
